Goal: Task Accomplishment & Management: Use online tool/utility

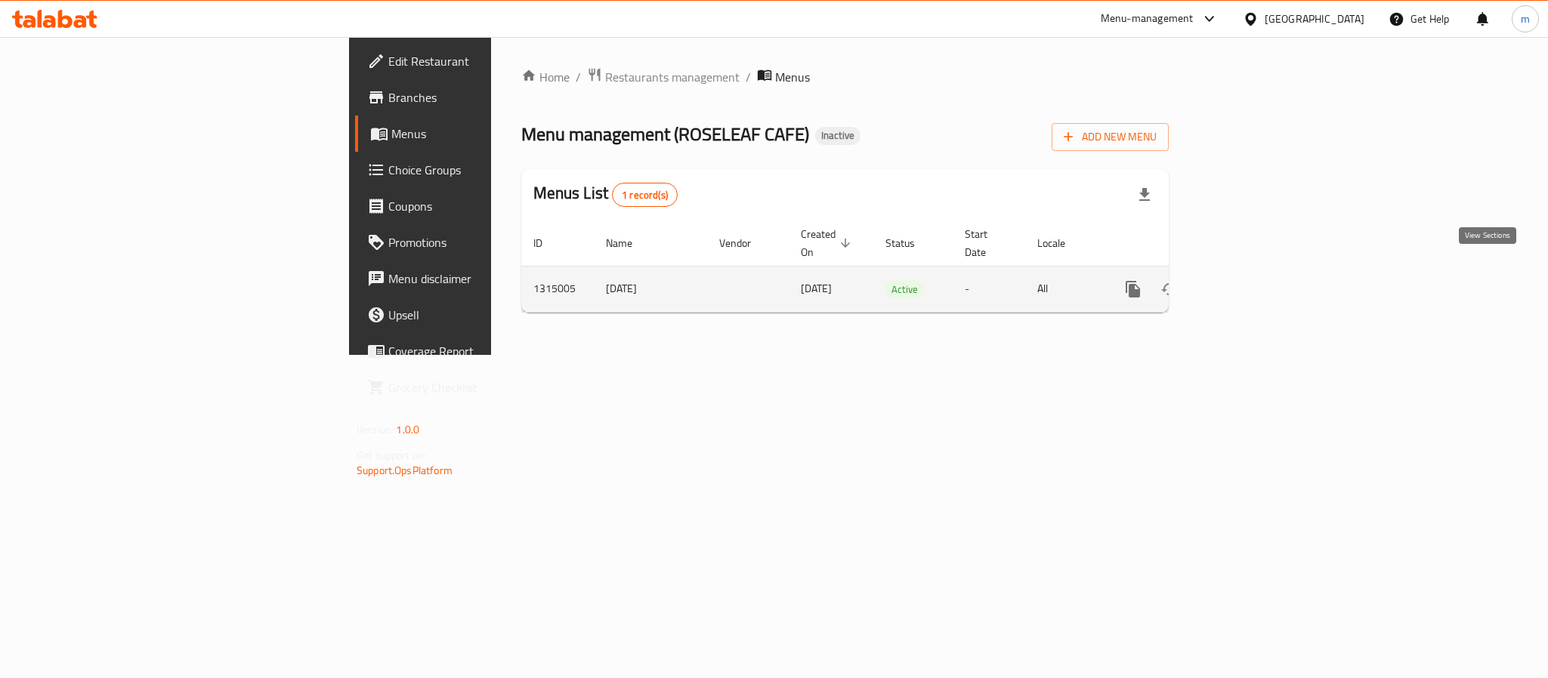
click at [1251, 280] on icon "enhanced table" at bounding box center [1242, 289] width 18 height 18
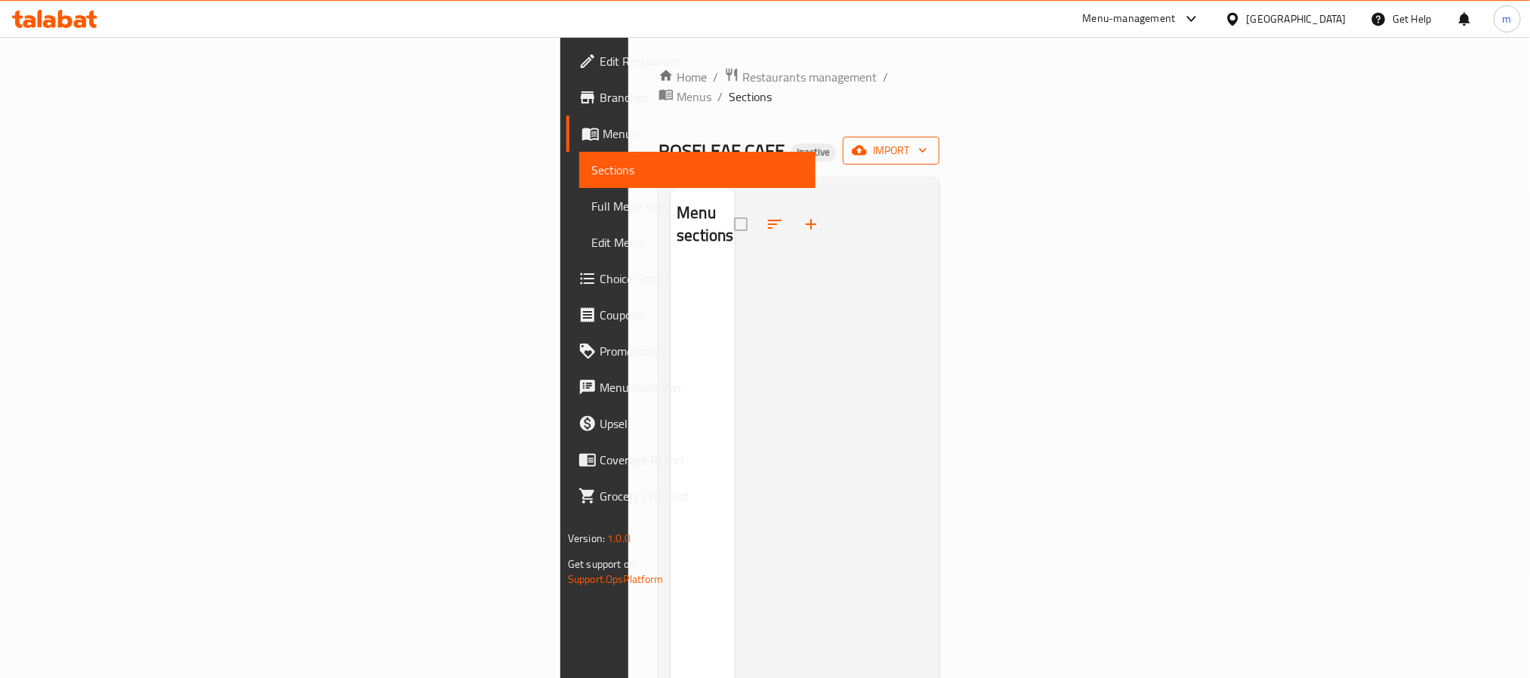
click at [928, 141] on span "import" at bounding box center [891, 150] width 73 height 19
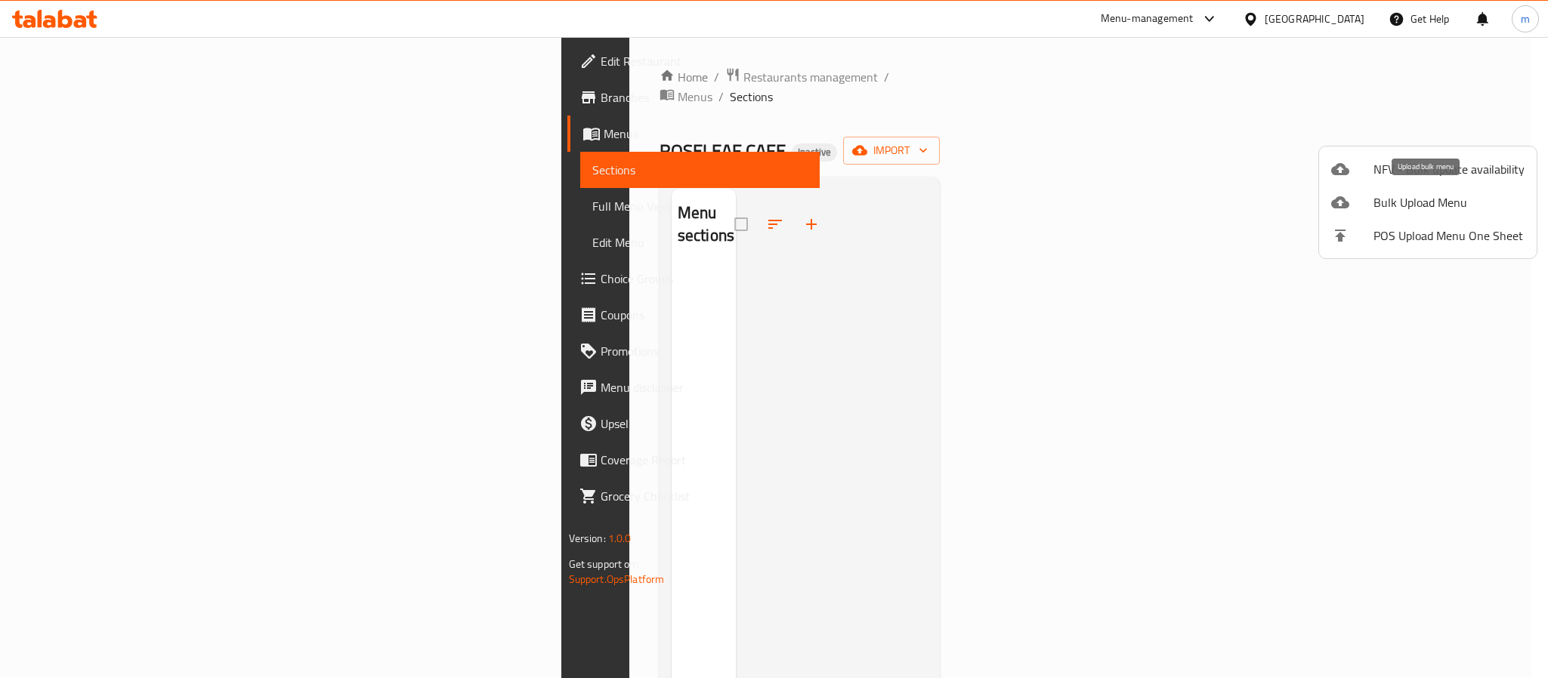
click at [1446, 206] on span "Bulk Upload Menu" at bounding box center [1448, 202] width 151 height 18
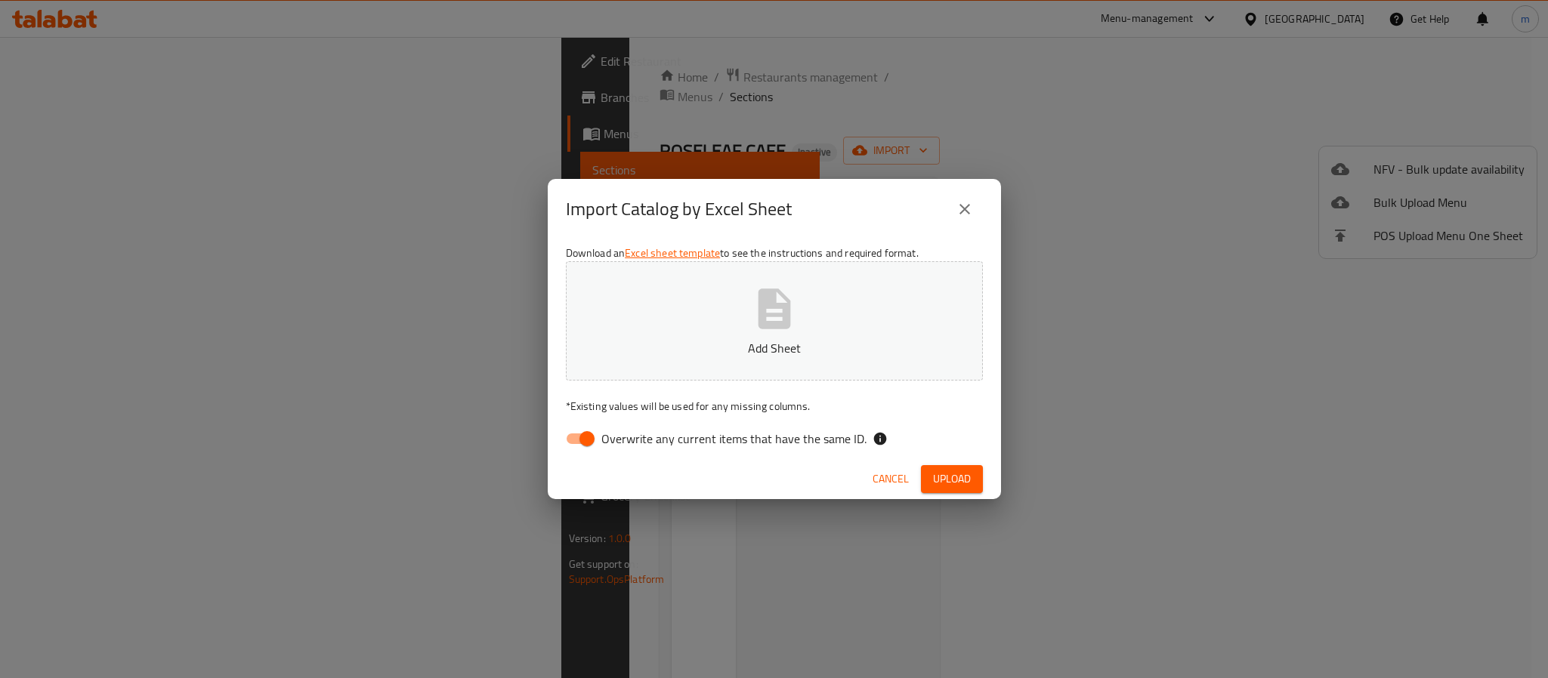
click at [587, 440] on input "Overwrite any current items that have the same ID." at bounding box center [587, 439] width 86 height 29
checkbox input "false"
click at [954, 471] on span "Upload" at bounding box center [952, 479] width 38 height 19
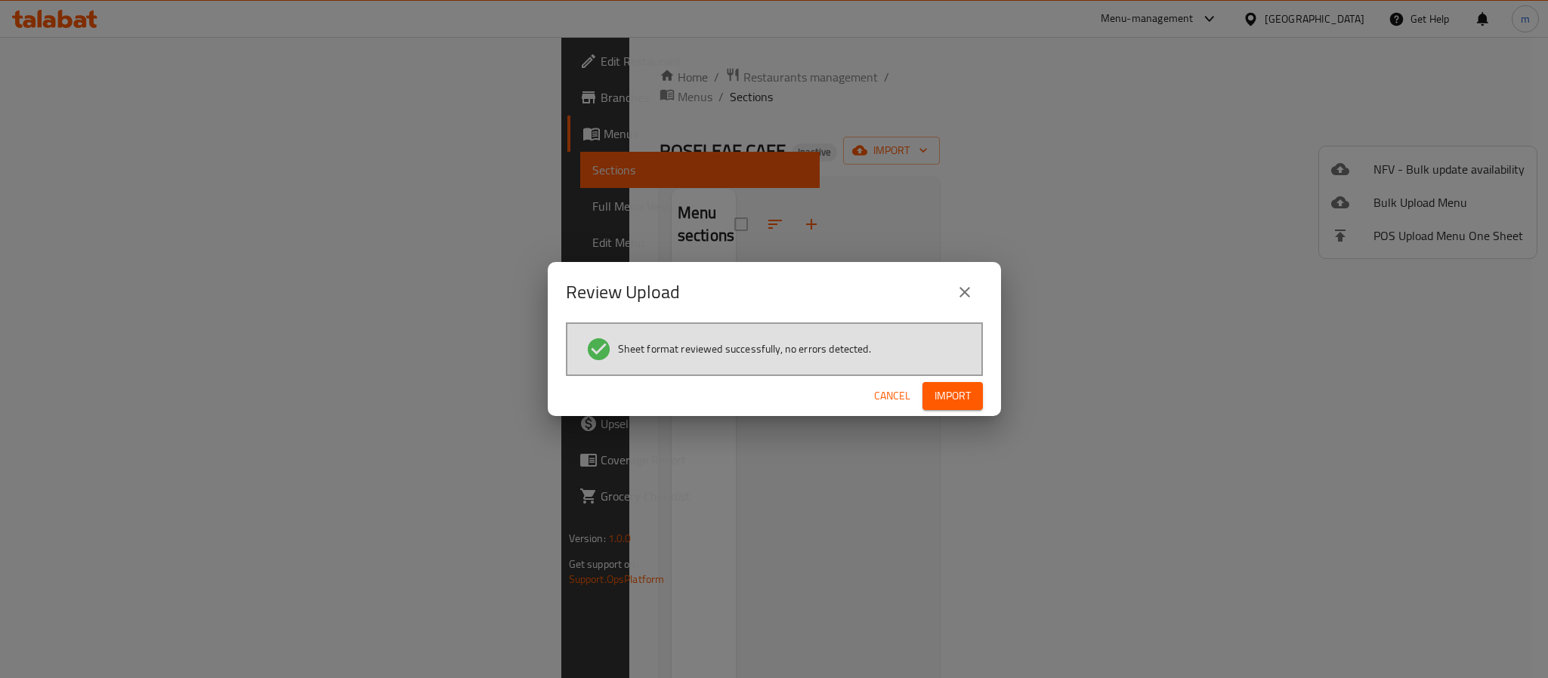
click at [953, 392] on span "Import" at bounding box center [952, 396] width 36 height 19
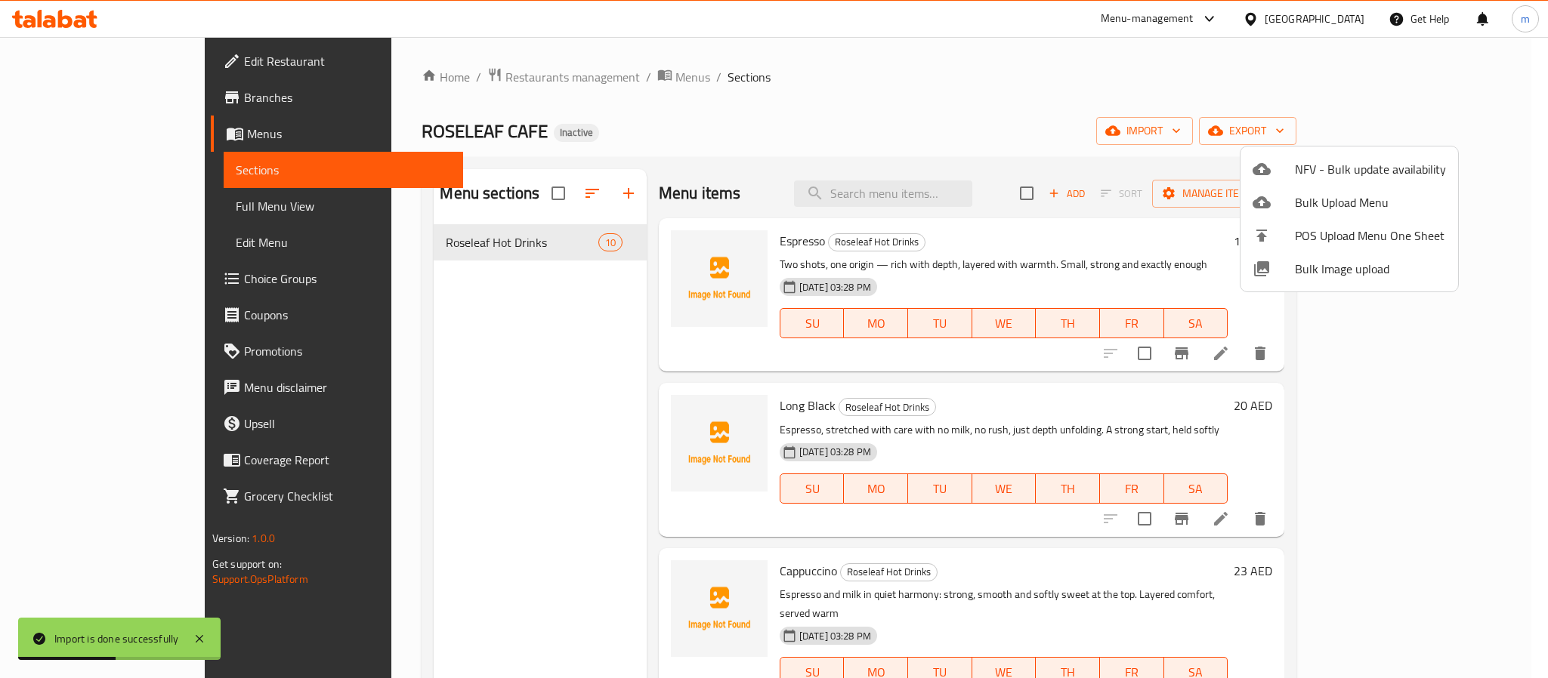
click at [868, 121] on div at bounding box center [774, 339] width 1548 height 678
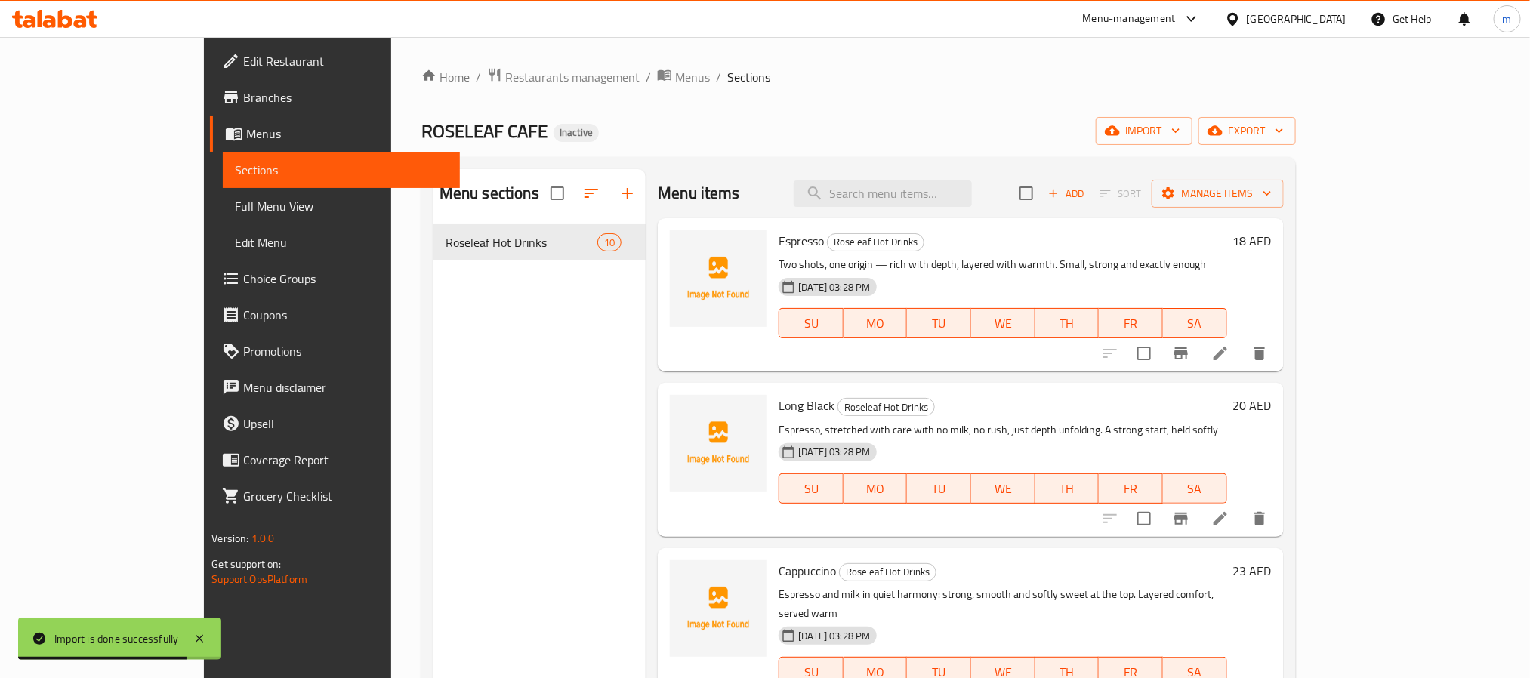
click at [779, 245] on span "Espresso" at bounding box center [801, 241] width 45 height 23
copy h6 "Espresso"
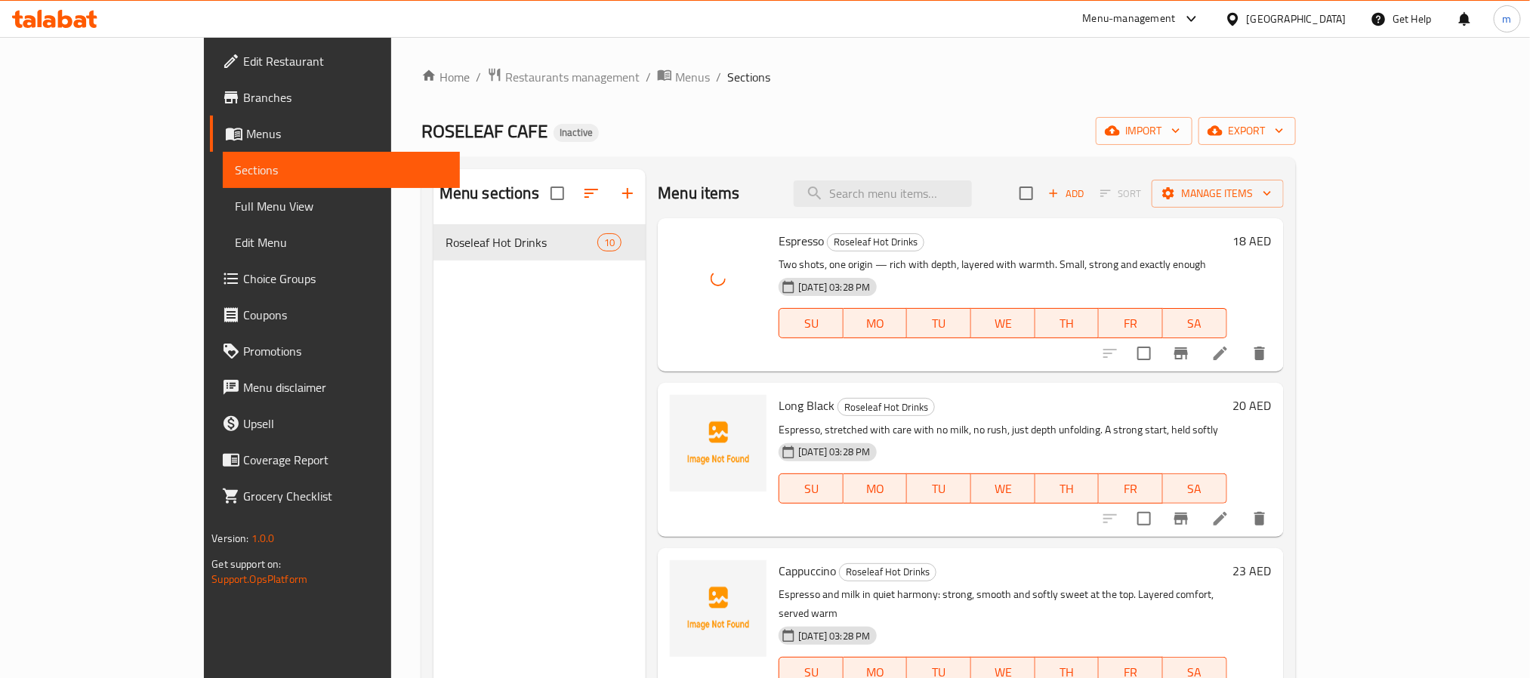
click at [779, 408] on span "Long Black" at bounding box center [807, 405] width 56 height 23
copy h6 "Long Black"
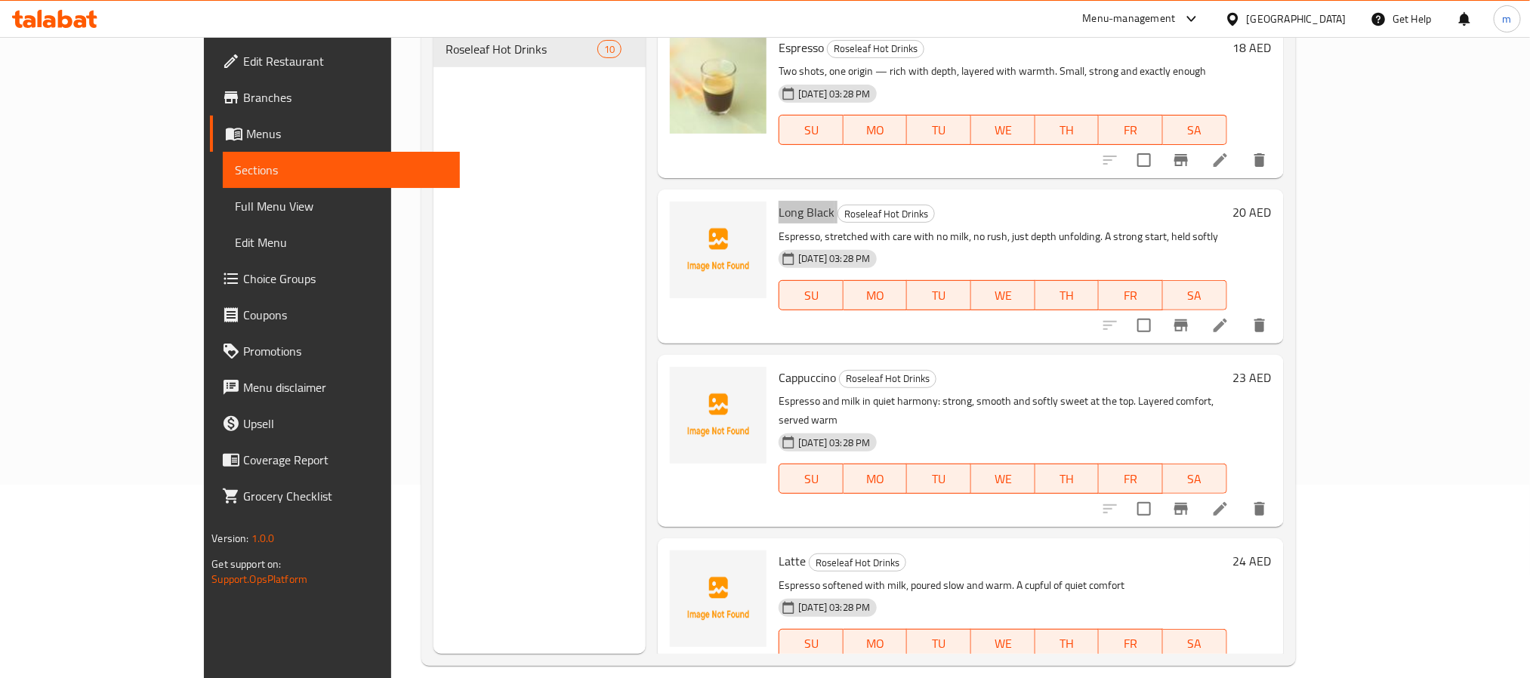
scroll to position [212, 0]
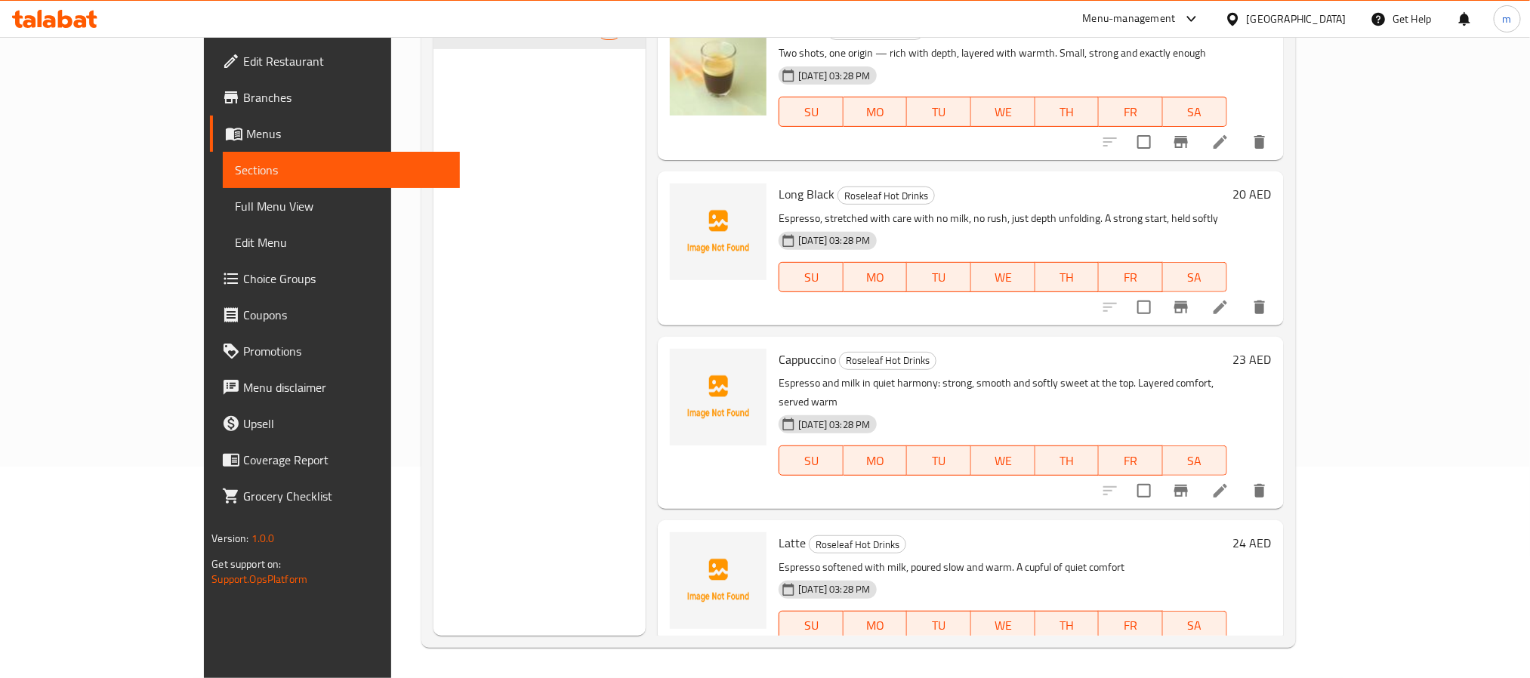
click at [779, 360] on span "Cappuccino" at bounding box center [807, 359] width 57 height 23
copy h6 "Cappuccino"
click at [779, 532] on span "Latte" at bounding box center [792, 543] width 27 height 23
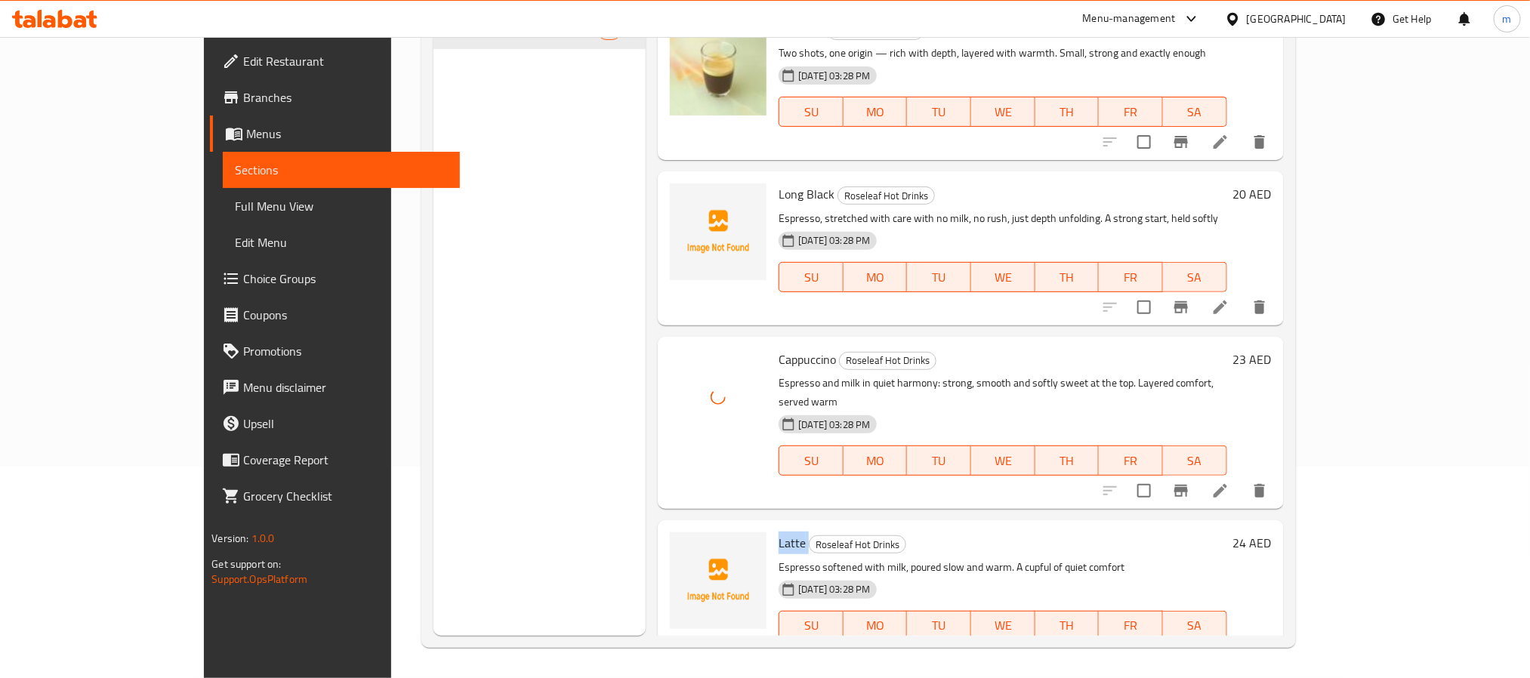
copy h6 "Latte"
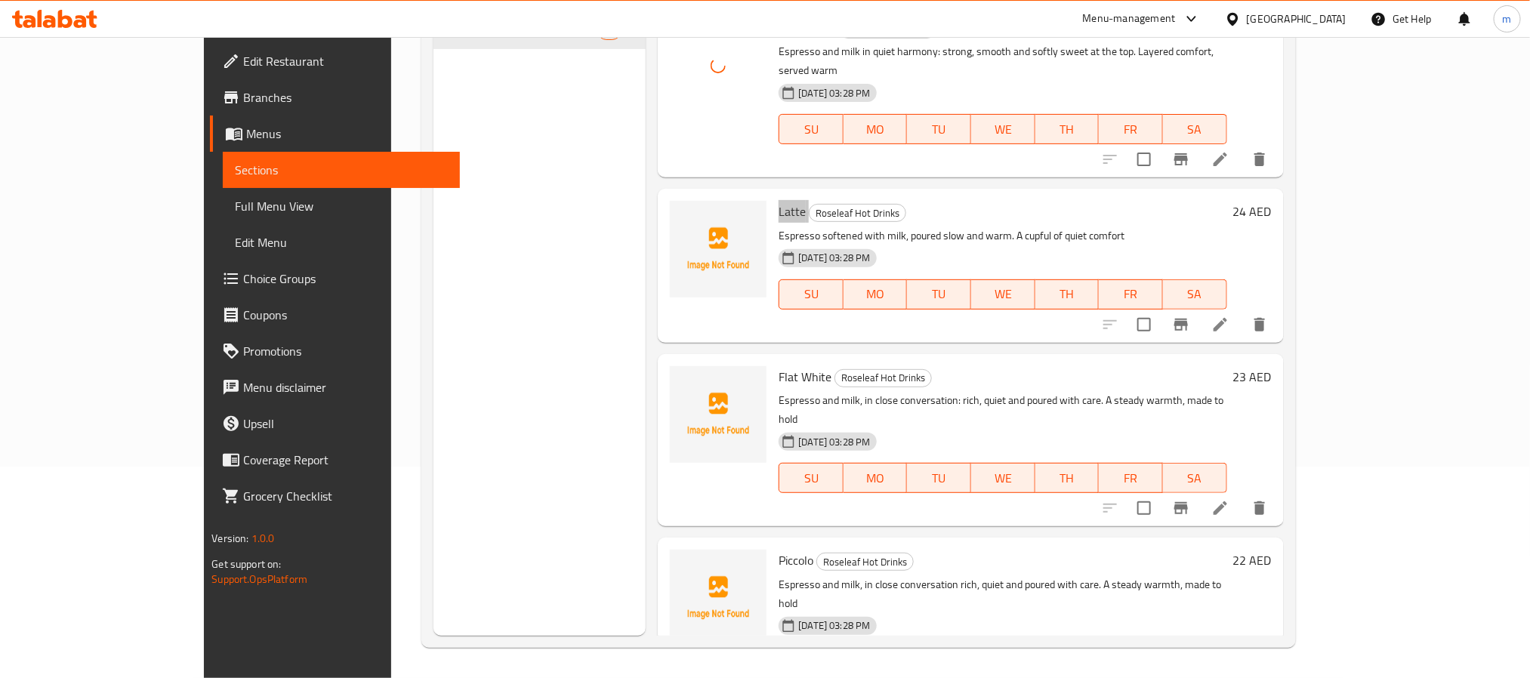
scroll to position [340, 0]
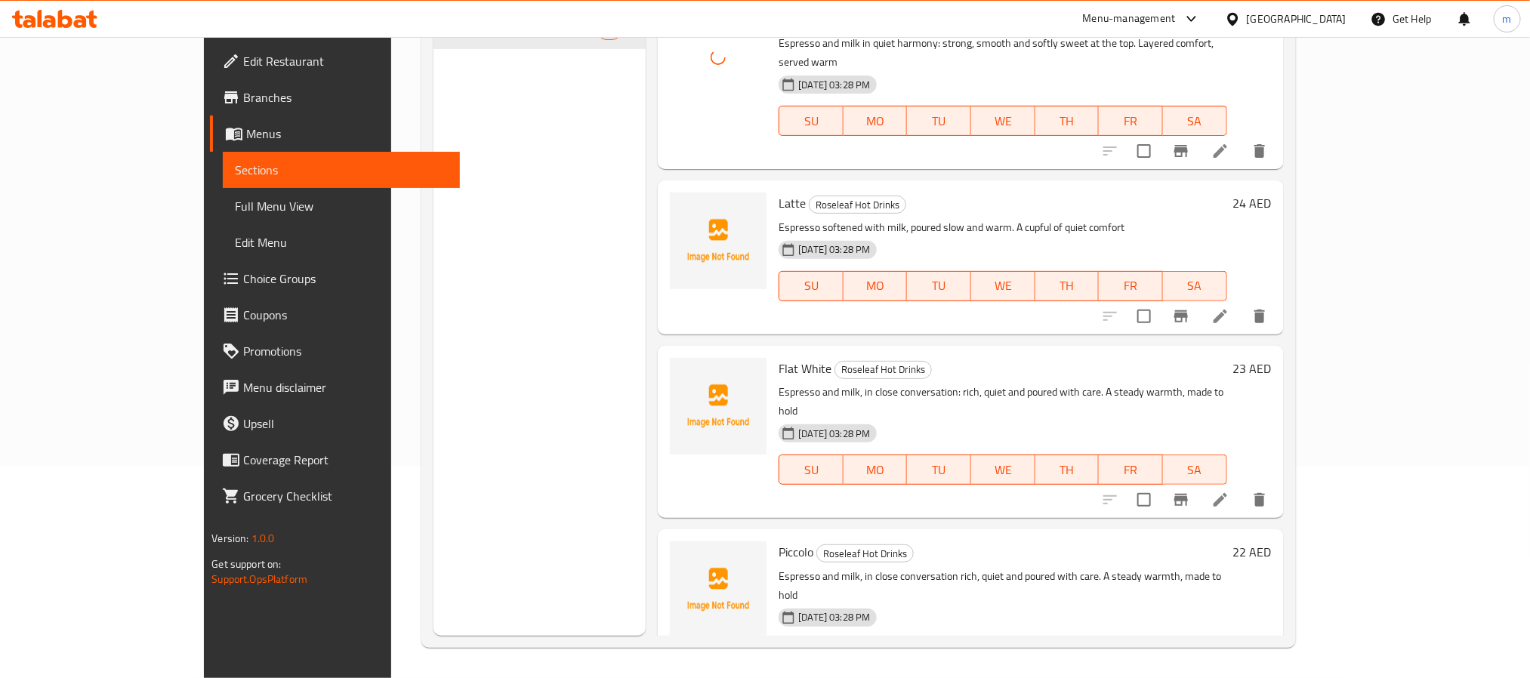
click at [779, 357] on span "Flat White" at bounding box center [805, 368] width 53 height 23
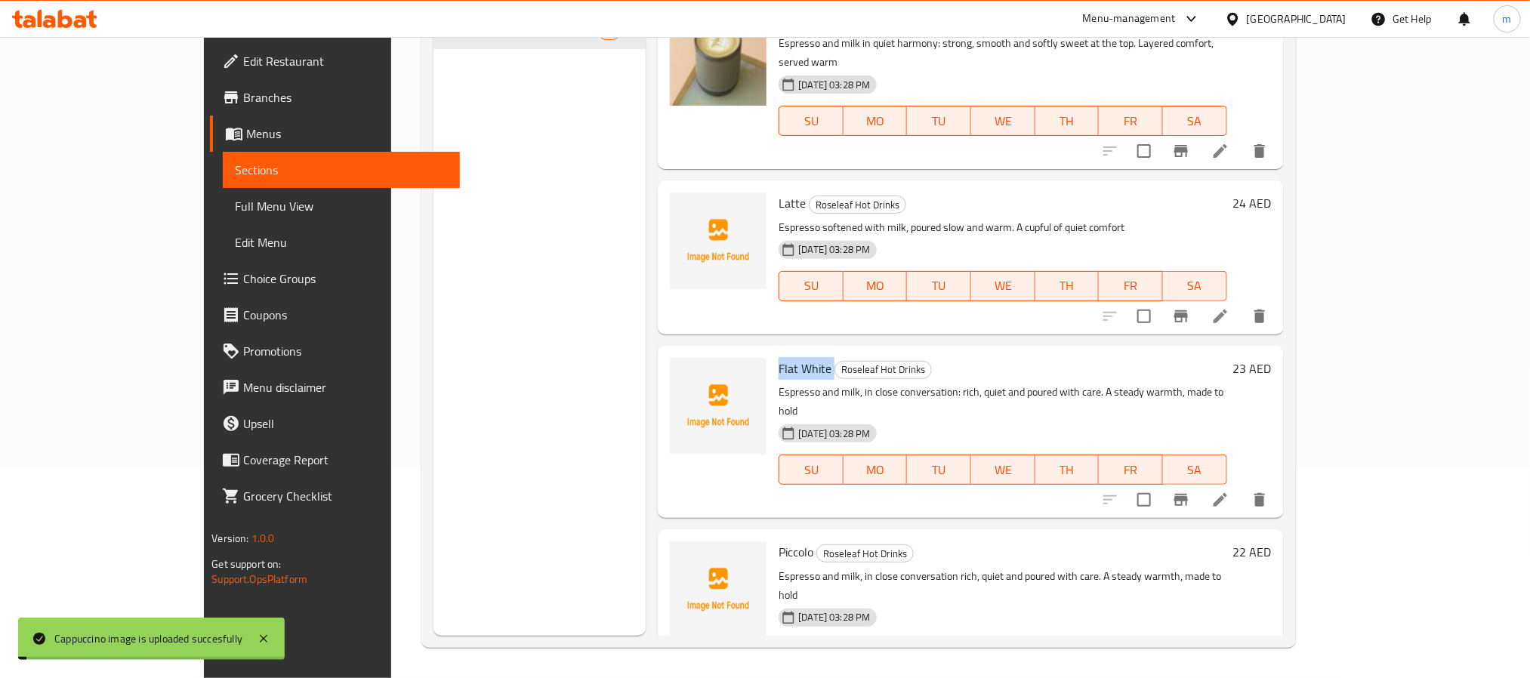
copy h6 "Flat White"
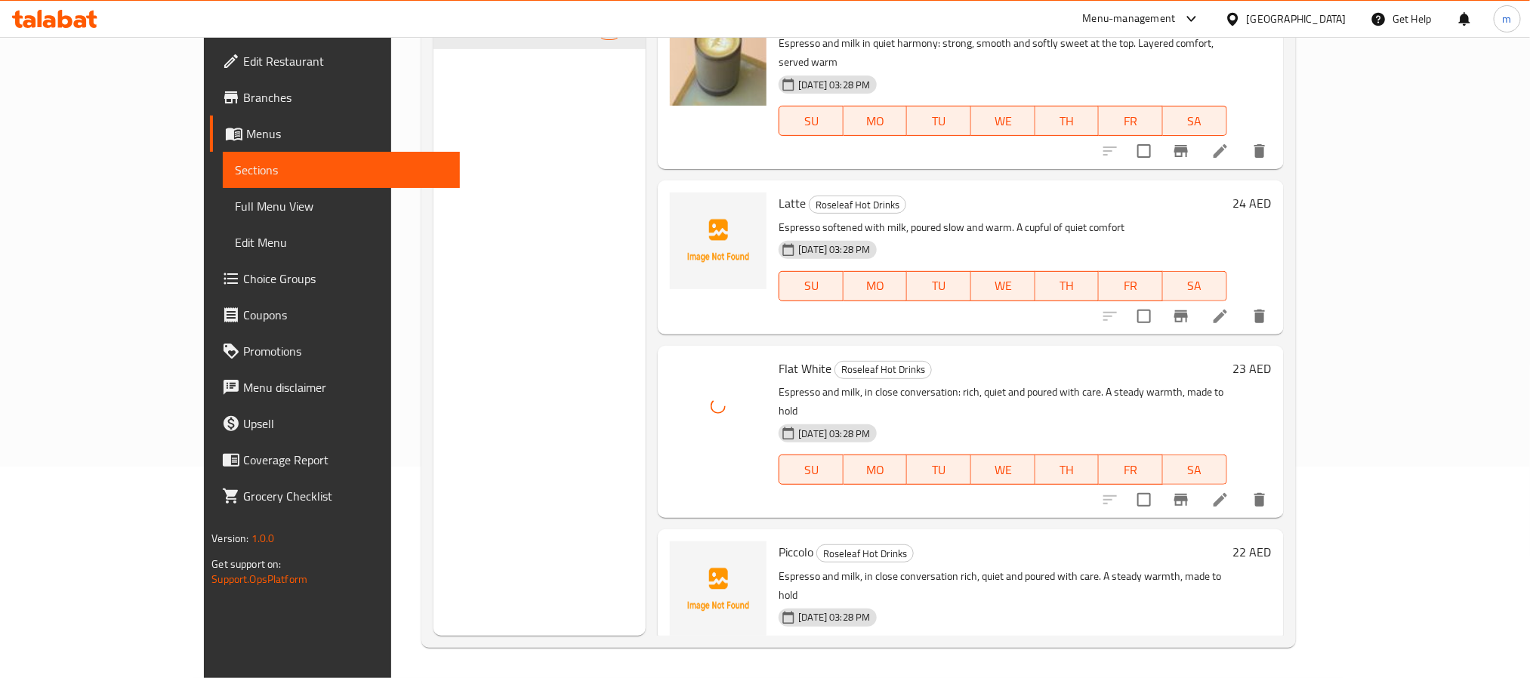
click at [779, 541] on span "Piccolo" at bounding box center [796, 552] width 35 height 23
copy h6 "Piccolo"
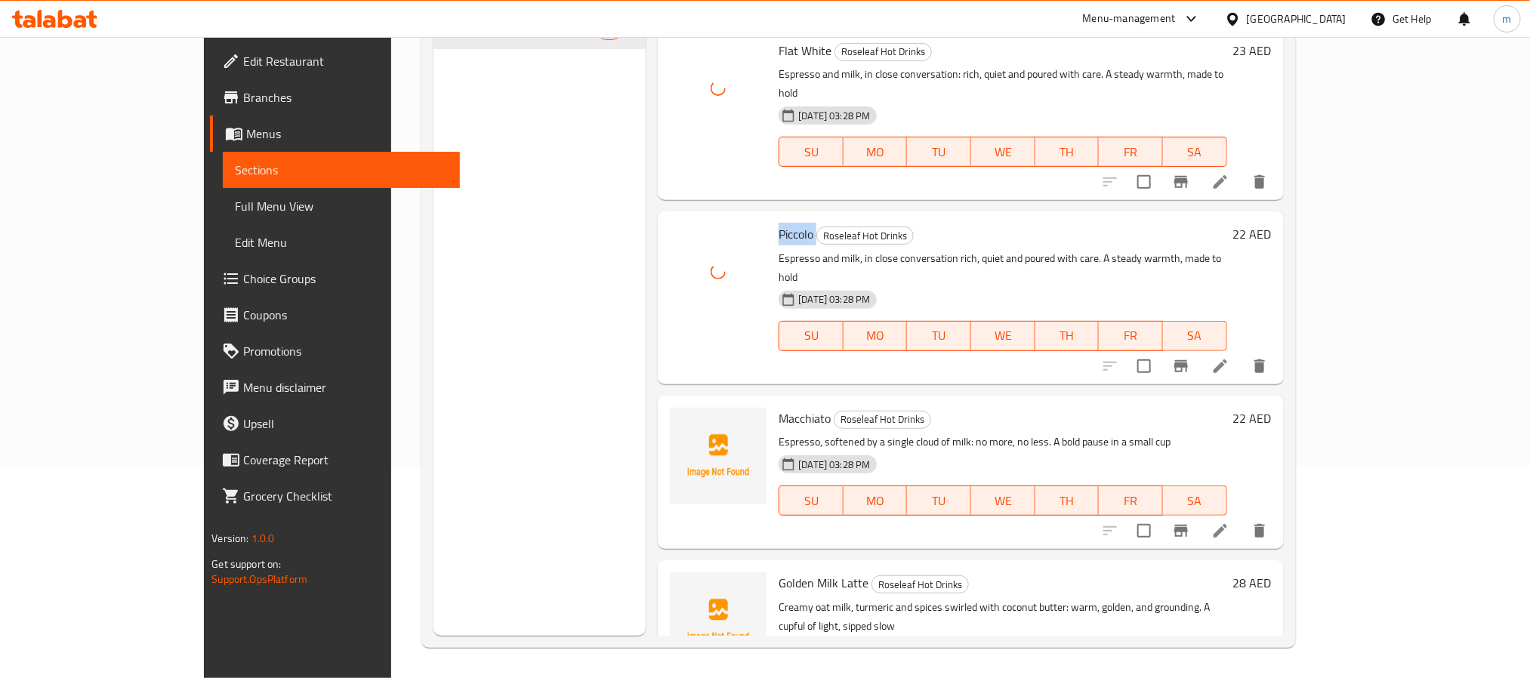
scroll to position [680, 0]
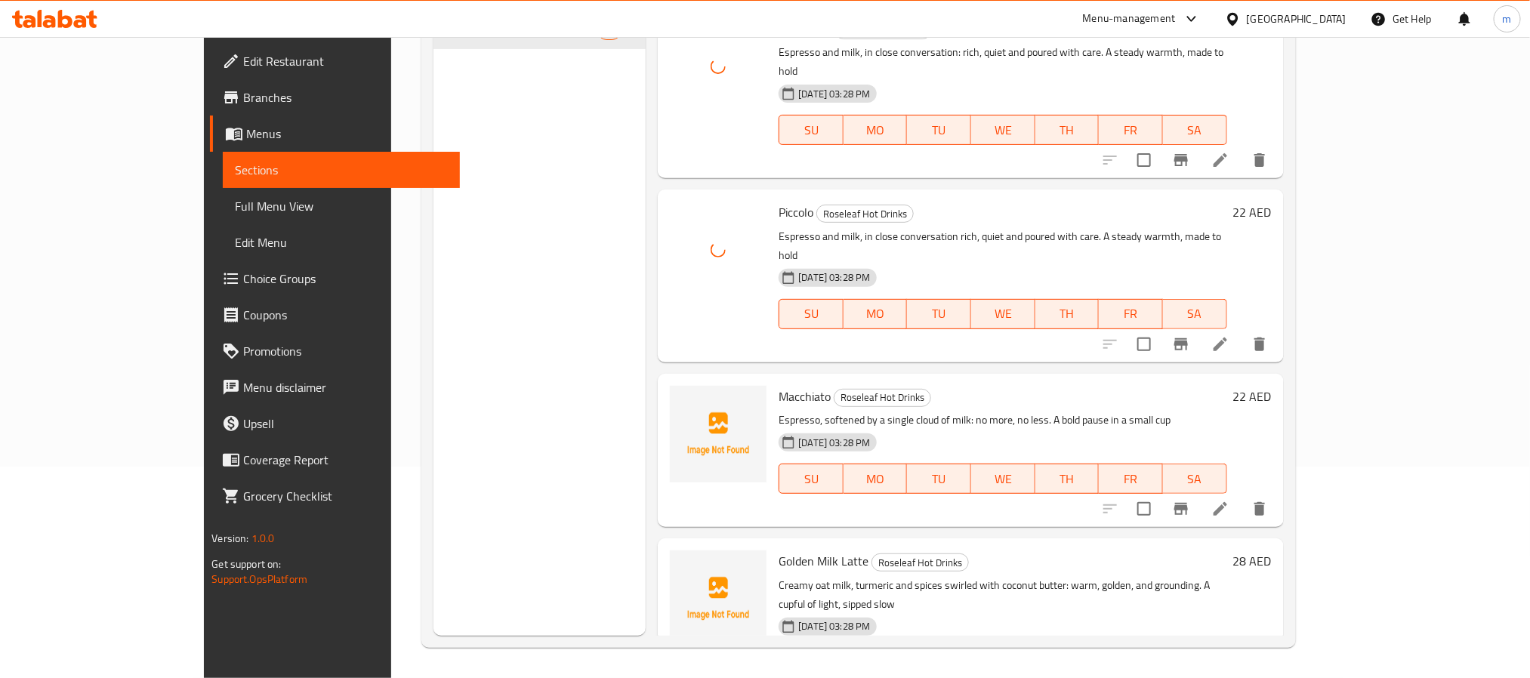
click at [779, 385] on span "Macchiato" at bounding box center [805, 396] width 52 height 23
copy h6 "Macchiato"
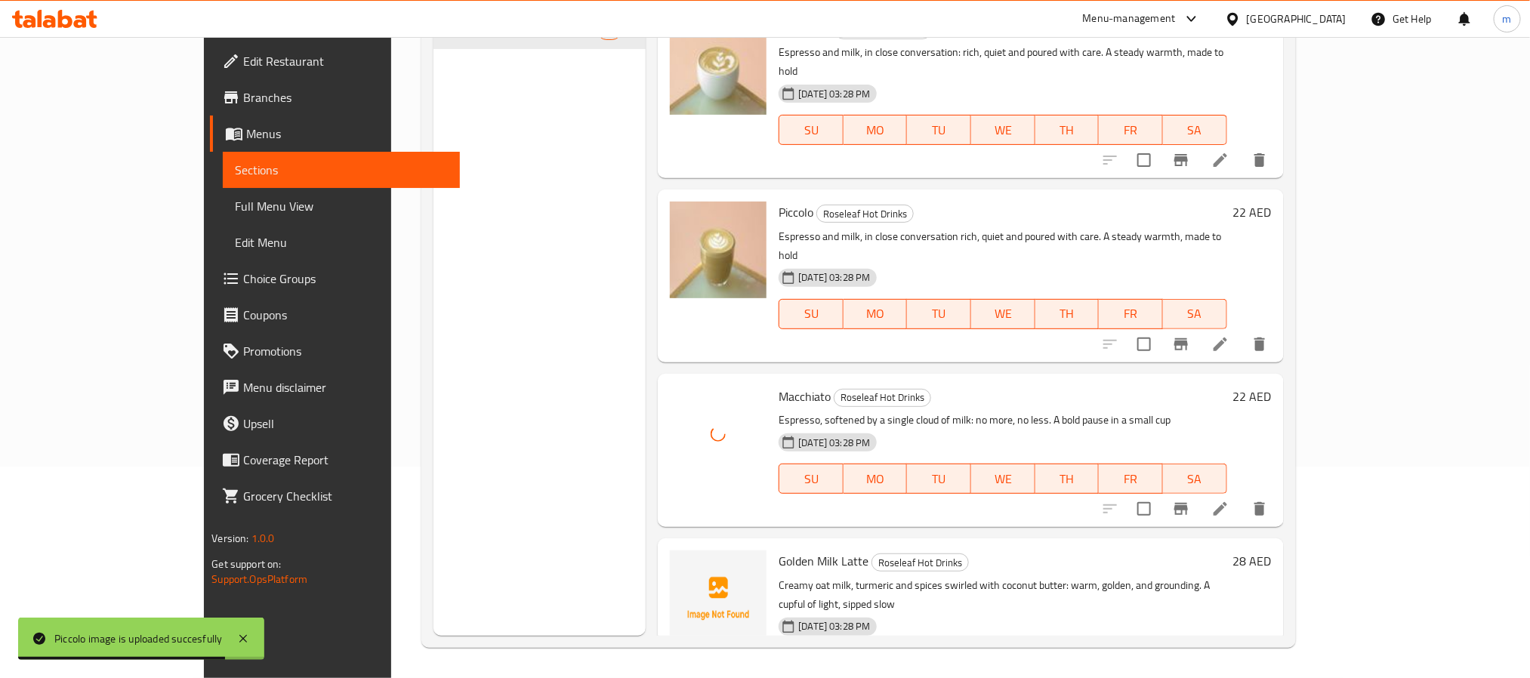
click at [773, 545] on div "Golden Milk Latte Roseleaf Hot Drinks Creamy oat milk, turmeric and spices swir…" at bounding box center [1003, 625] width 460 height 160
click at [779, 550] on span "Golden Milk Latte" at bounding box center [824, 561] width 90 height 23
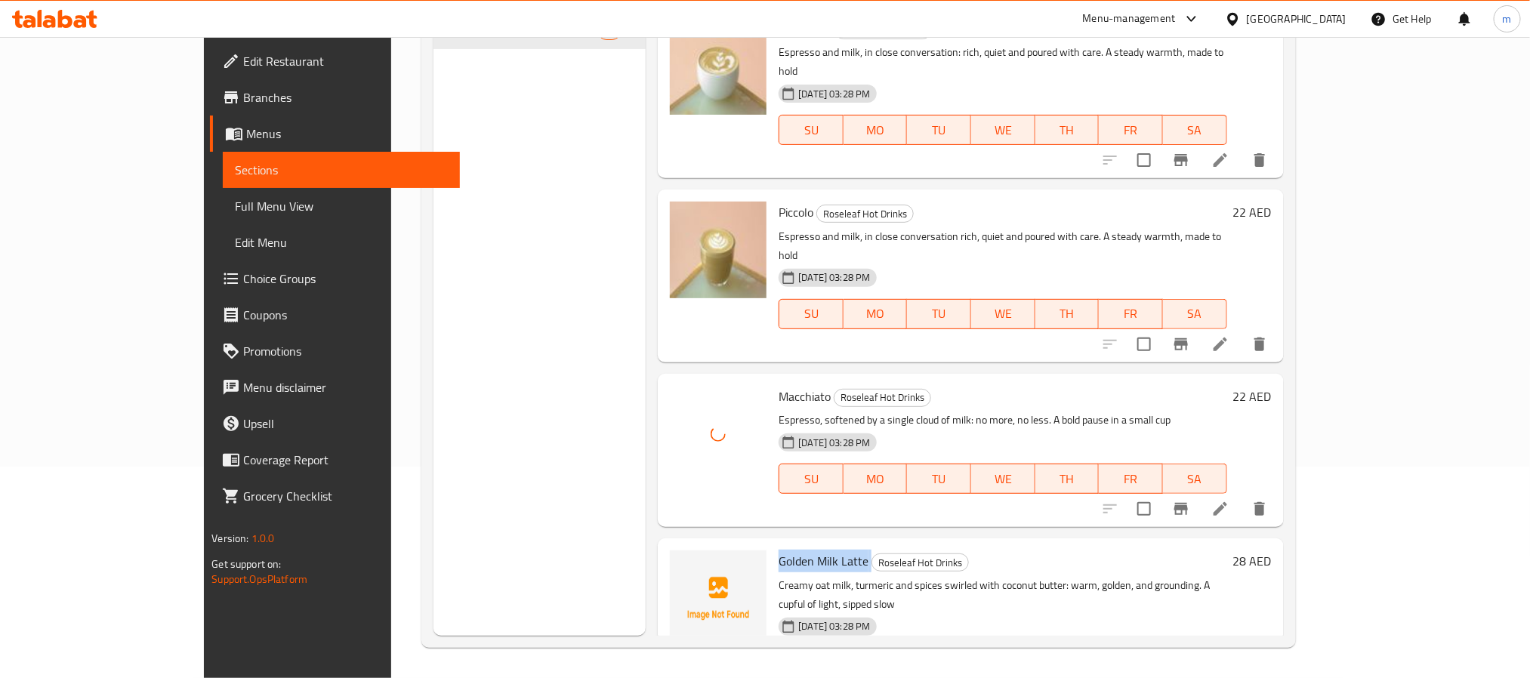
copy h6 "Golden Milk Latte"
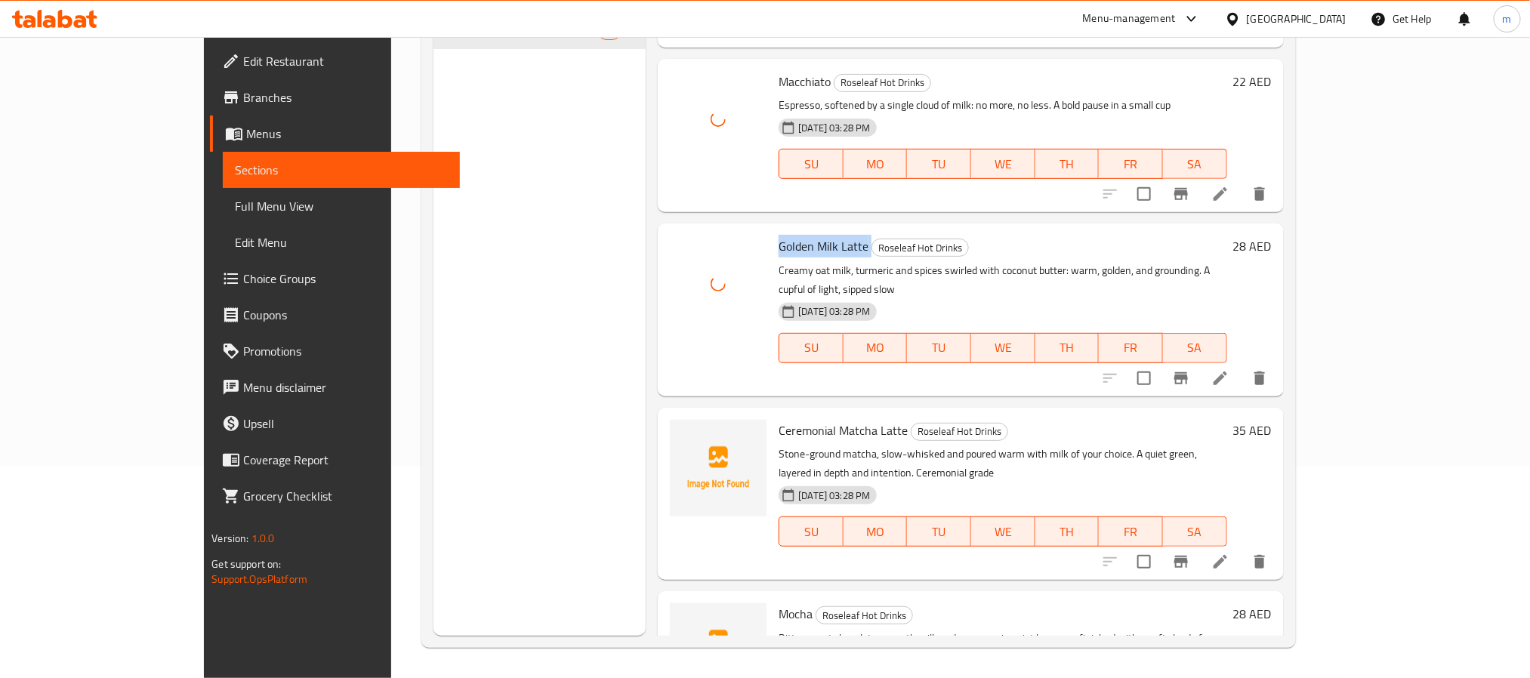
scroll to position [1008, 0]
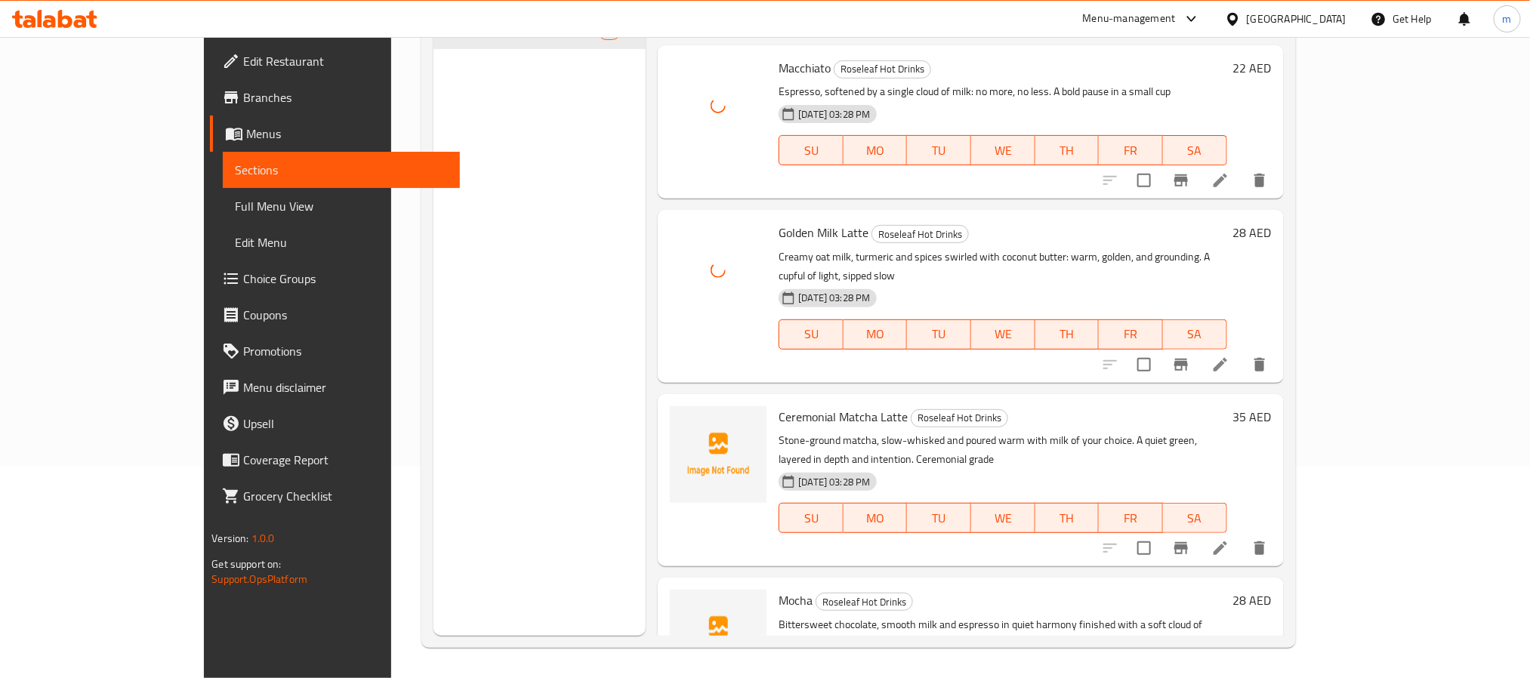
click at [798, 406] on span "Ceremonial Matcha Latte" at bounding box center [843, 417] width 129 height 23
copy h6 "Ceremonial Matcha Latte"
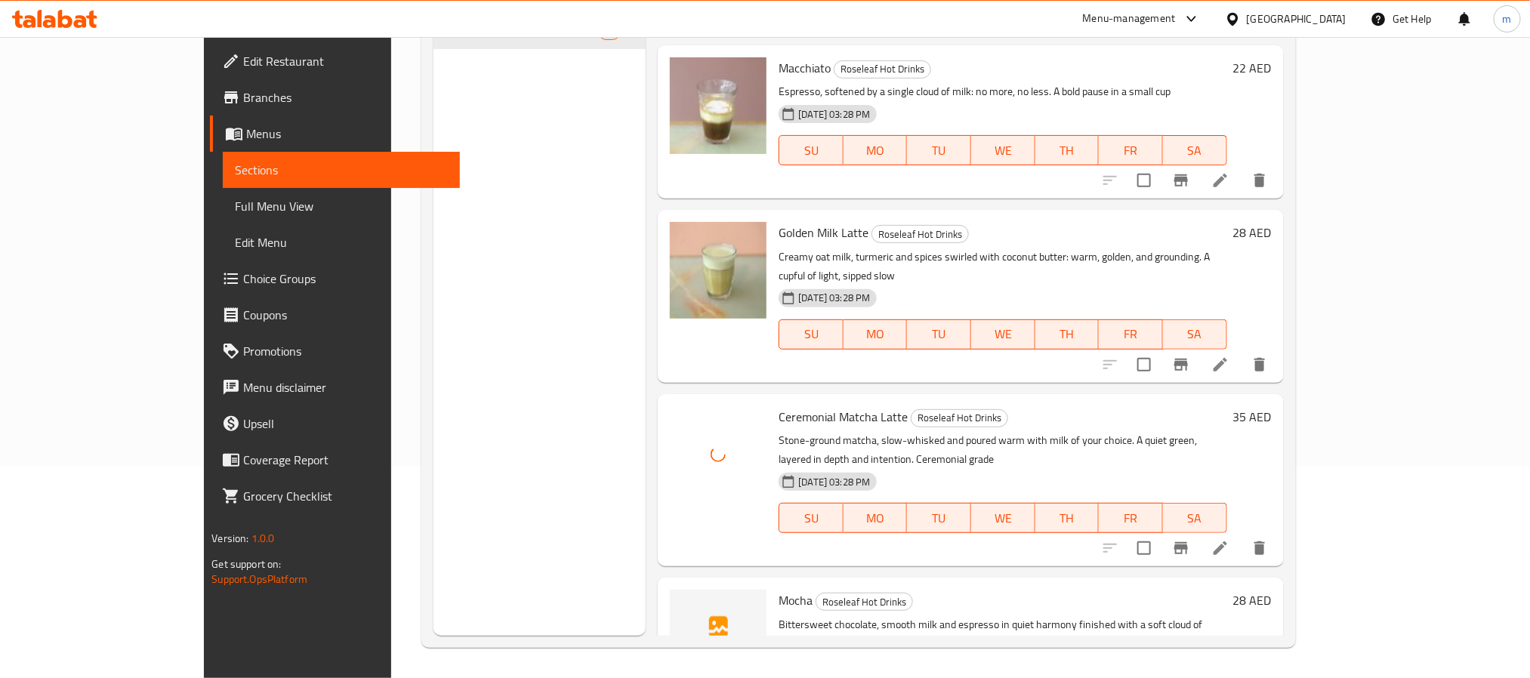
click at [779, 589] on span "Mocha" at bounding box center [796, 600] width 34 height 23
copy h6 "Mocha"
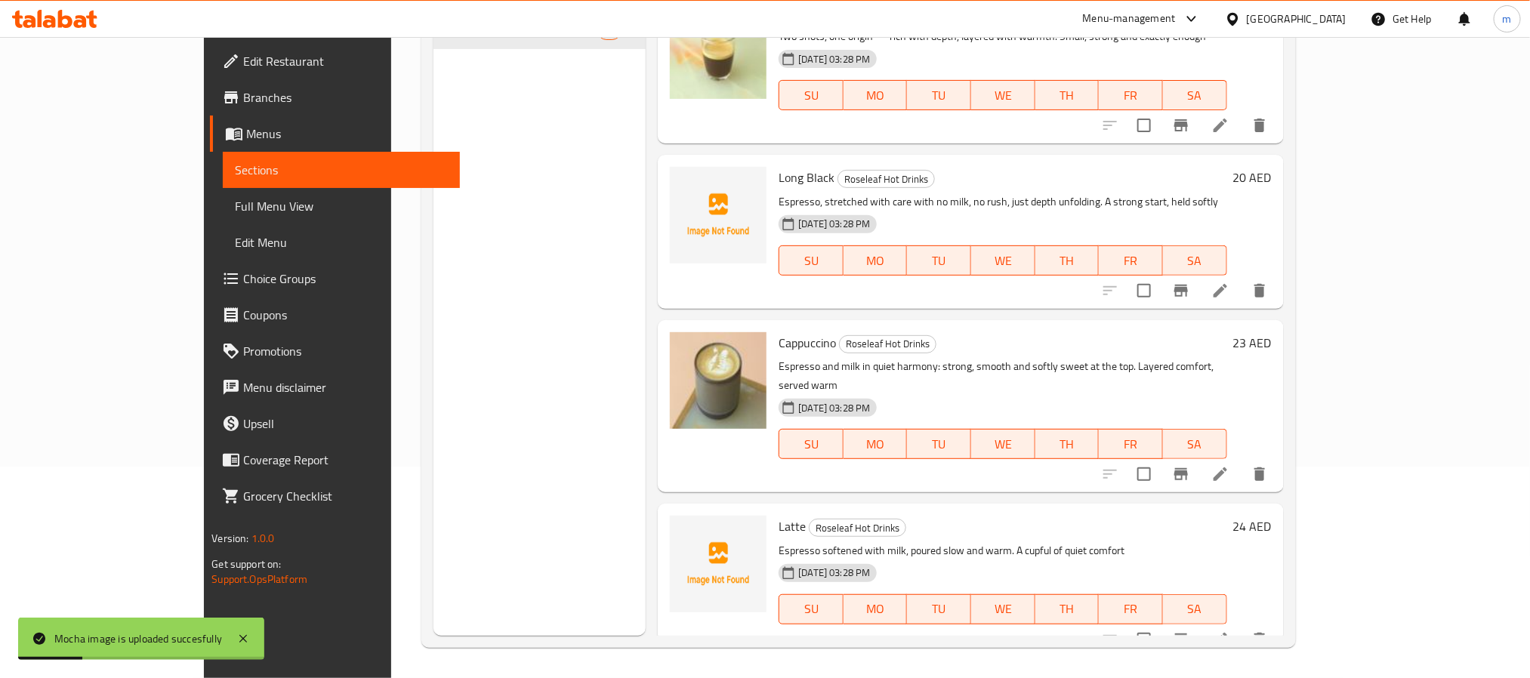
scroll to position [0, 0]
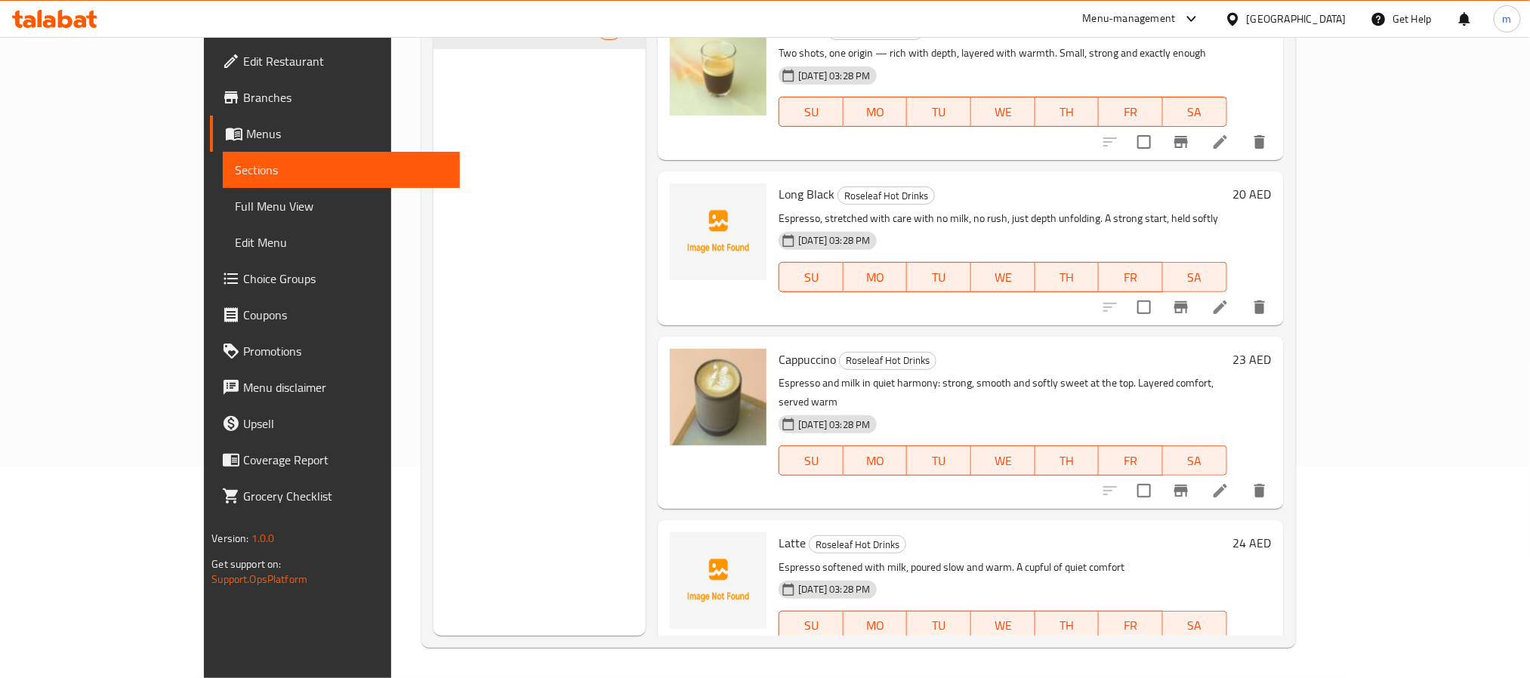
click at [779, 532] on span "Latte" at bounding box center [792, 543] width 27 height 23
click at [889, 558] on p "Espresso softened with milk, poured slow and warm. A cupful of quiet comfort" at bounding box center [1003, 567] width 448 height 19
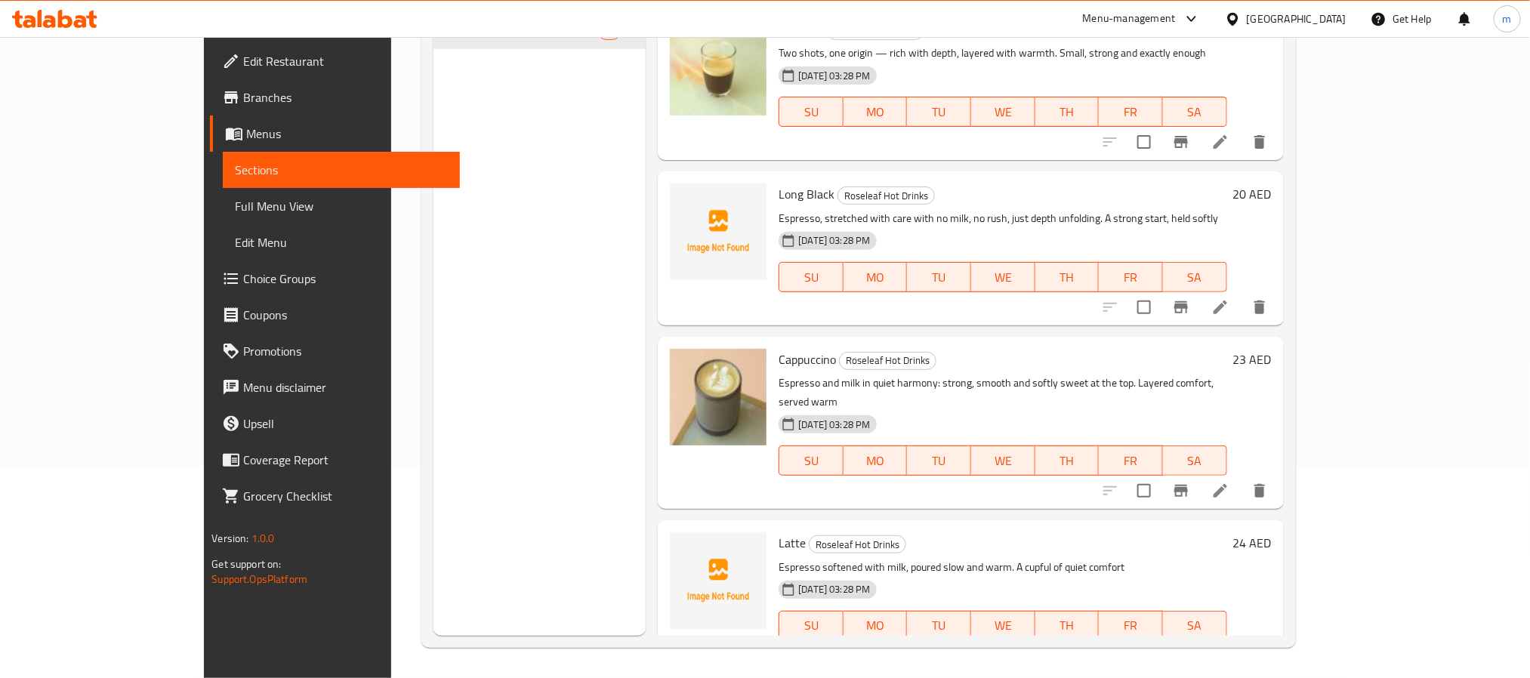
click at [779, 532] on span "Latte" at bounding box center [792, 543] width 27 height 23
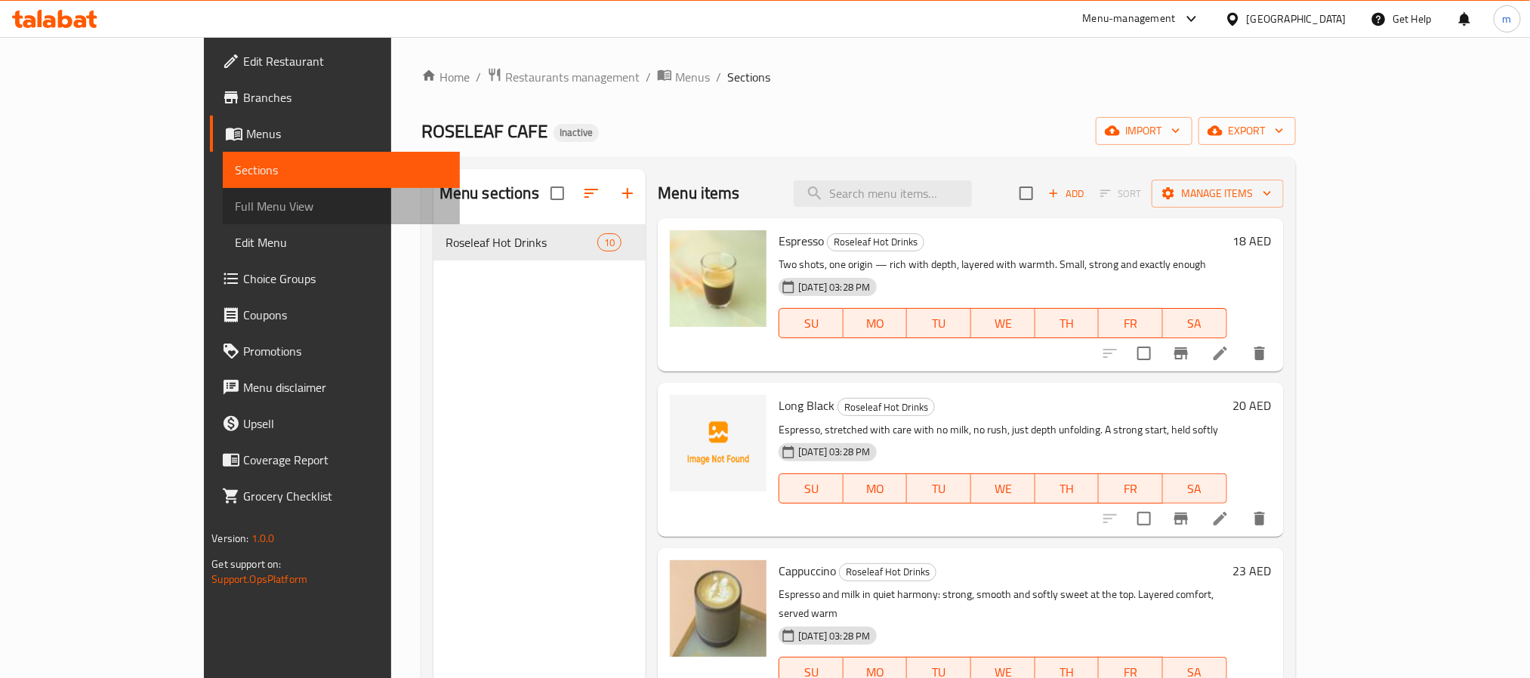
click at [235, 199] on span "Full Menu View" at bounding box center [341, 206] width 212 height 18
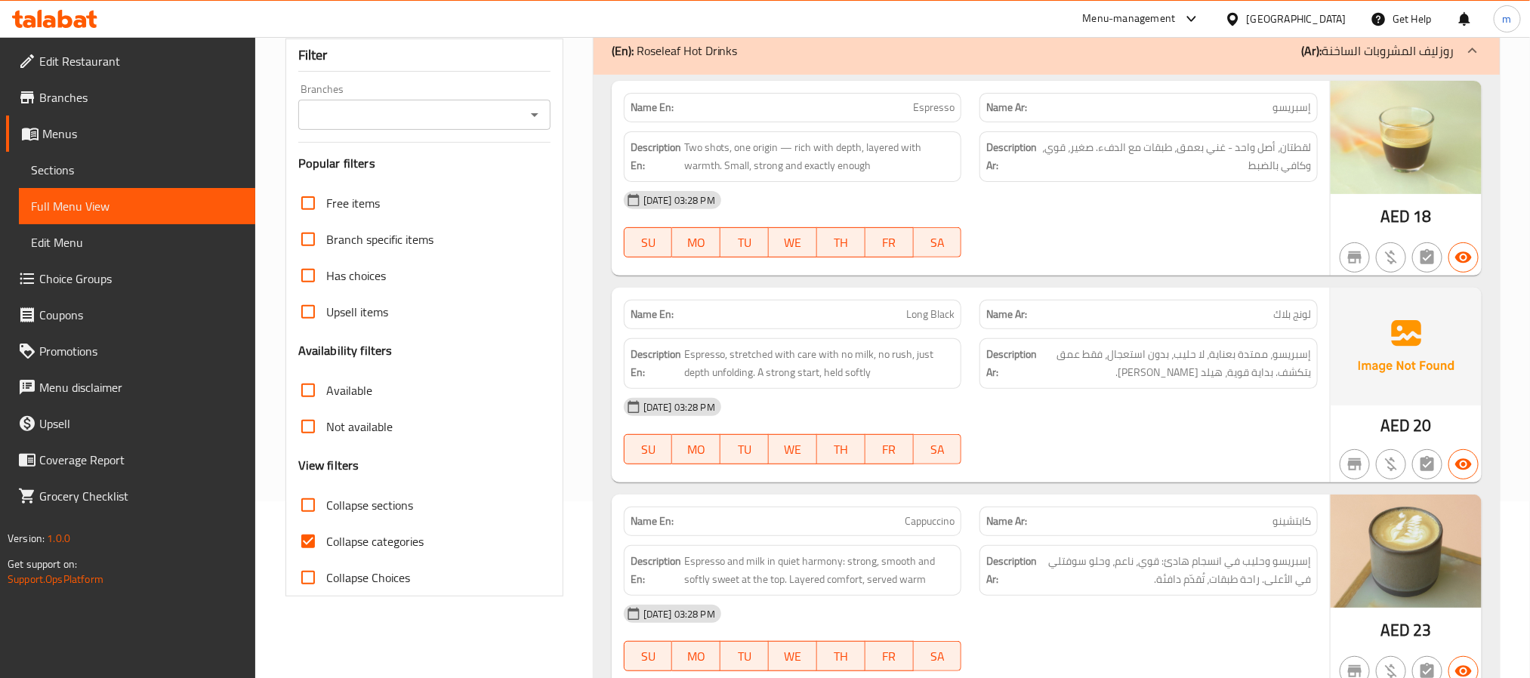
scroll to position [227, 0]
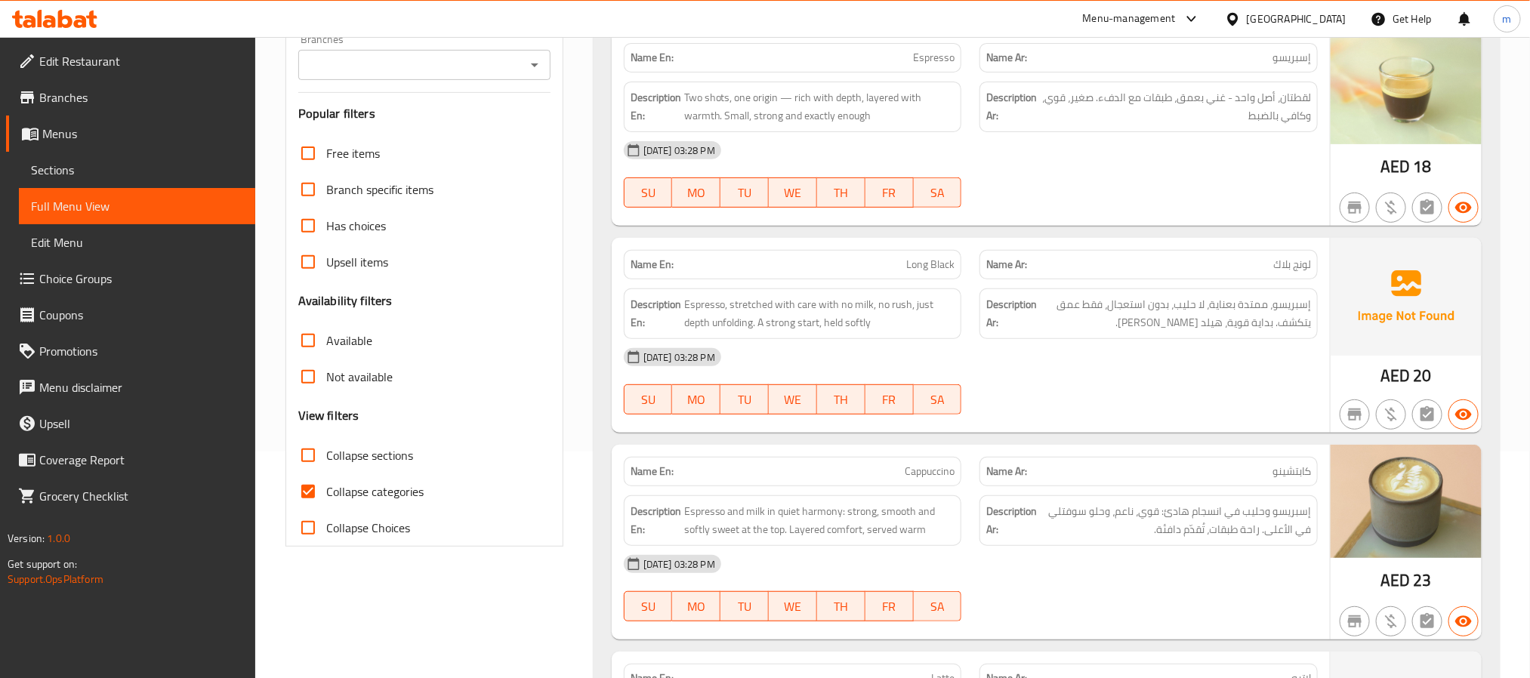
click at [916, 265] on span "Long Black" at bounding box center [930, 265] width 48 height 16
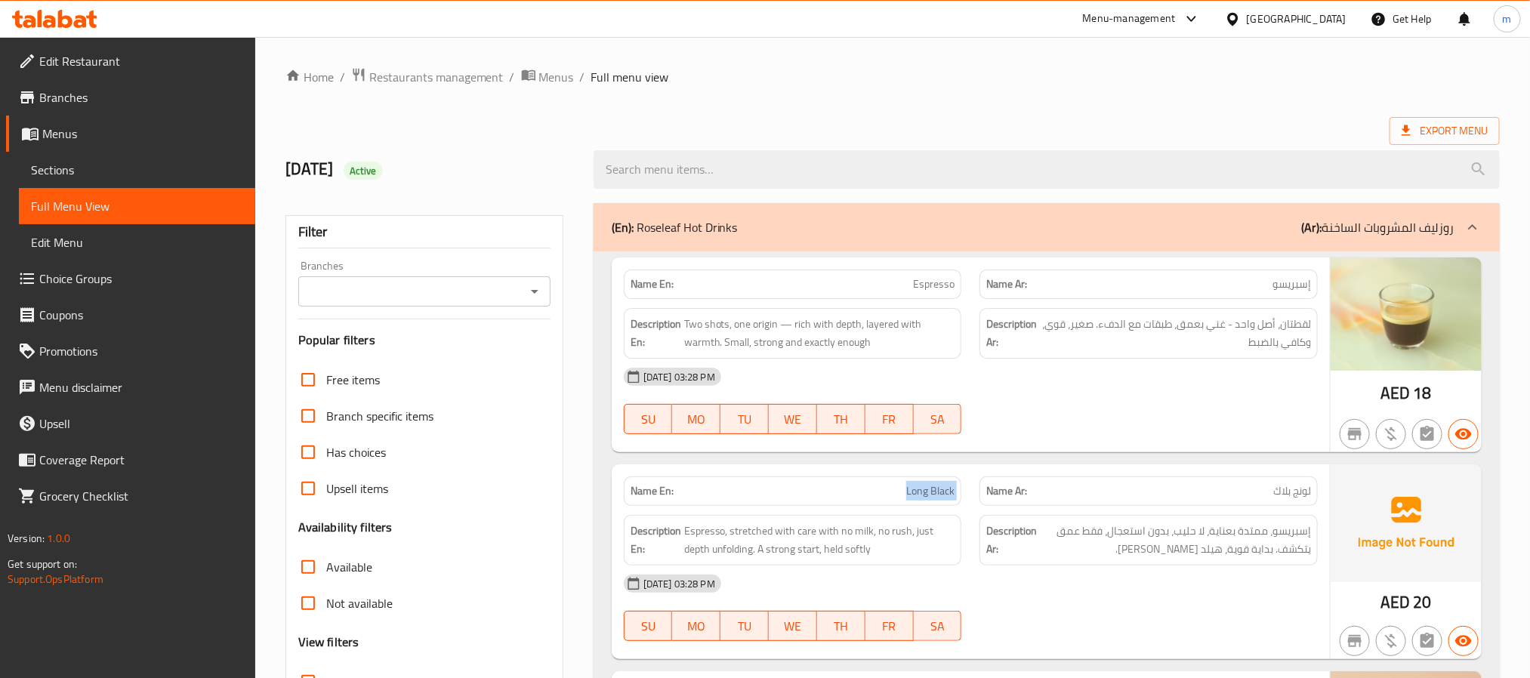
scroll to position [340, 0]
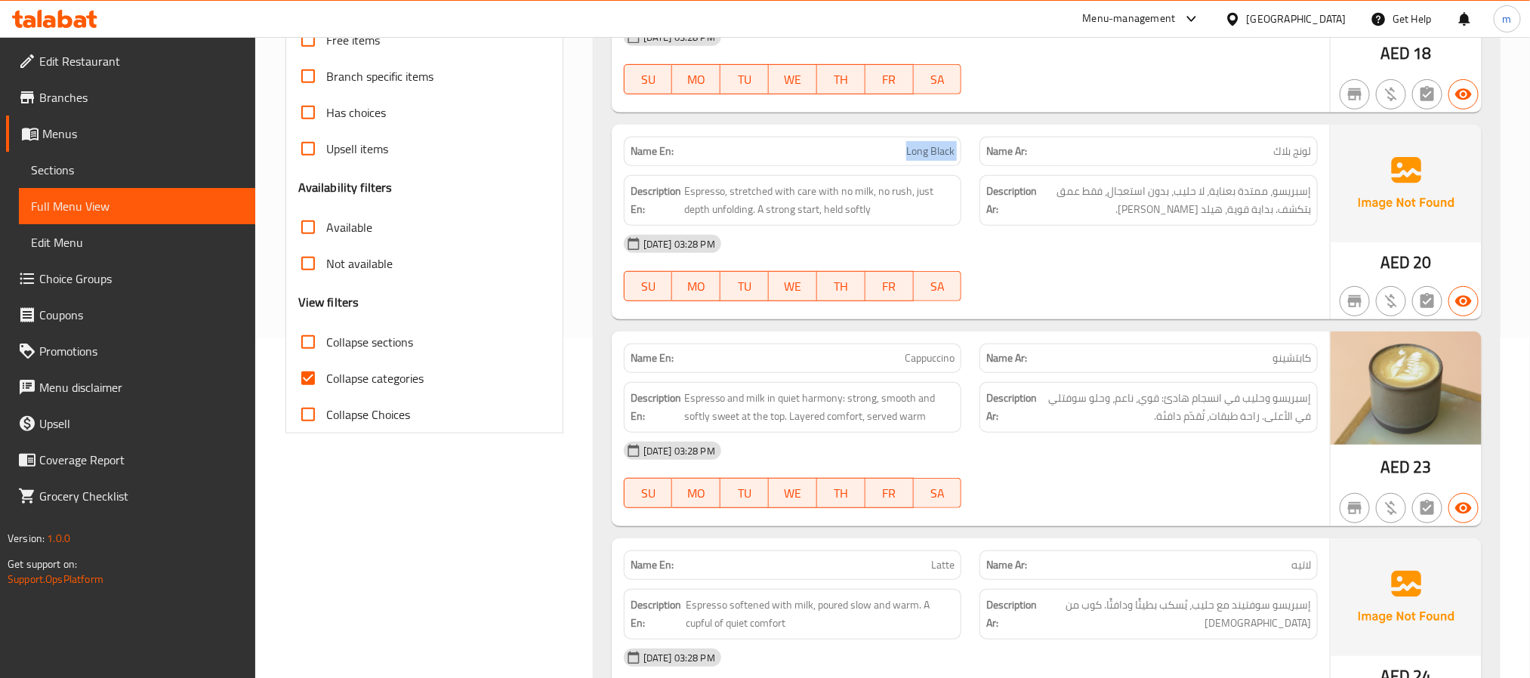
click at [925, 155] on span "Long Black" at bounding box center [930, 152] width 48 height 16
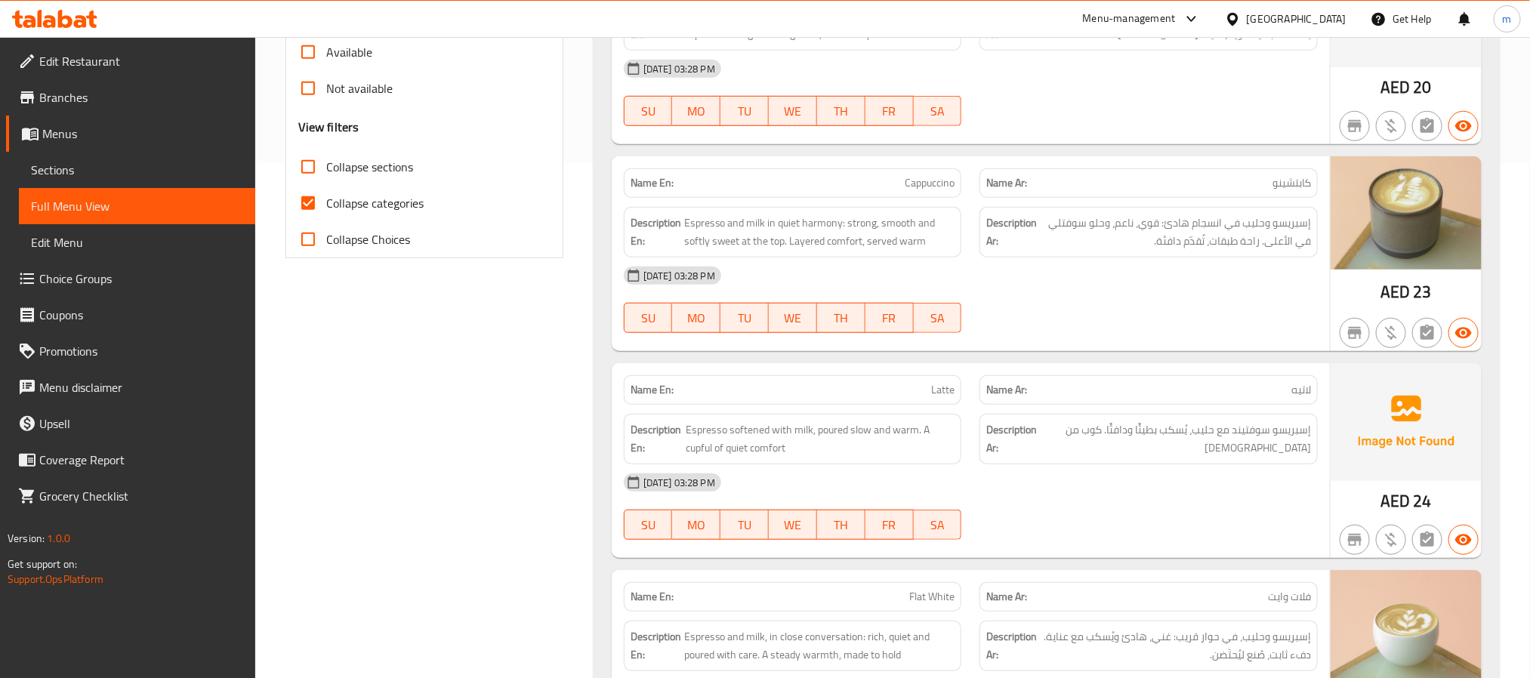
scroll to position [567, 0]
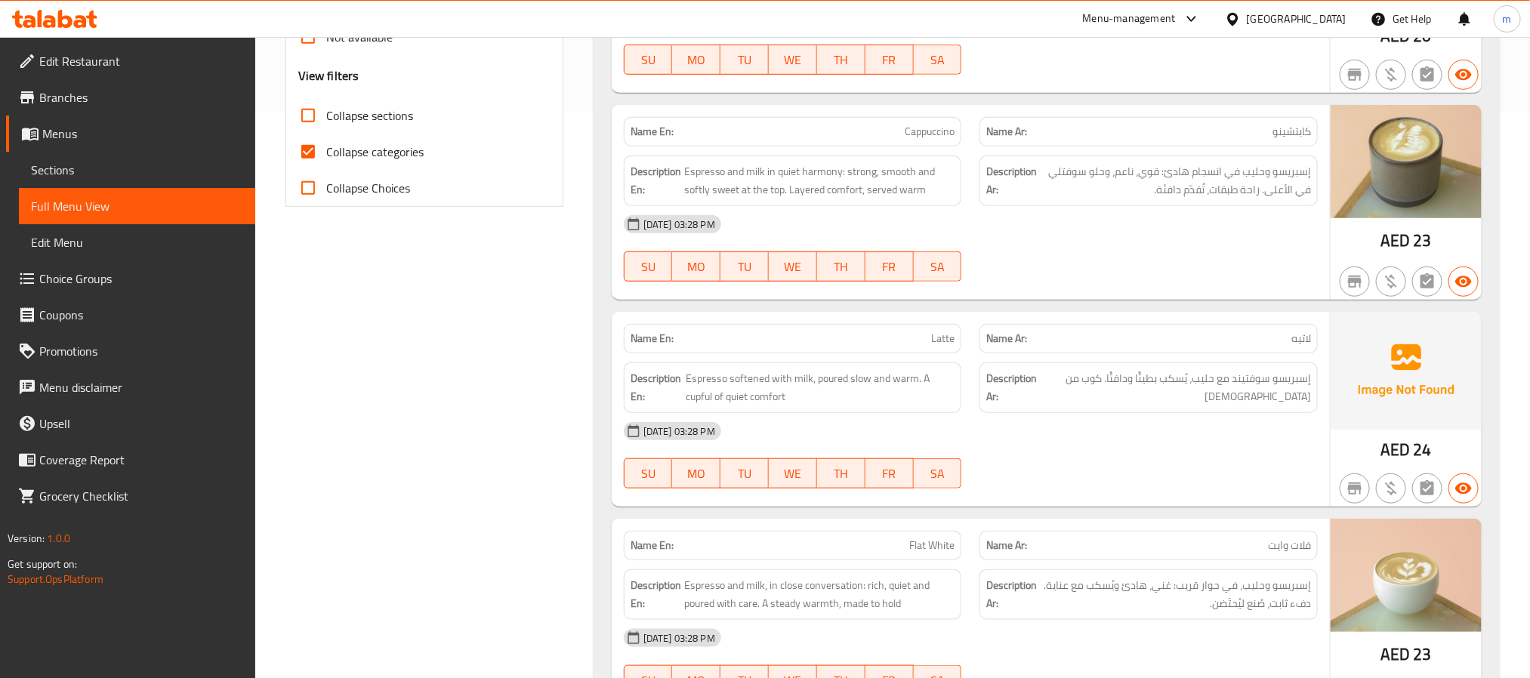
click at [934, 338] on span "Latte" at bounding box center [942, 339] width 23 height 16
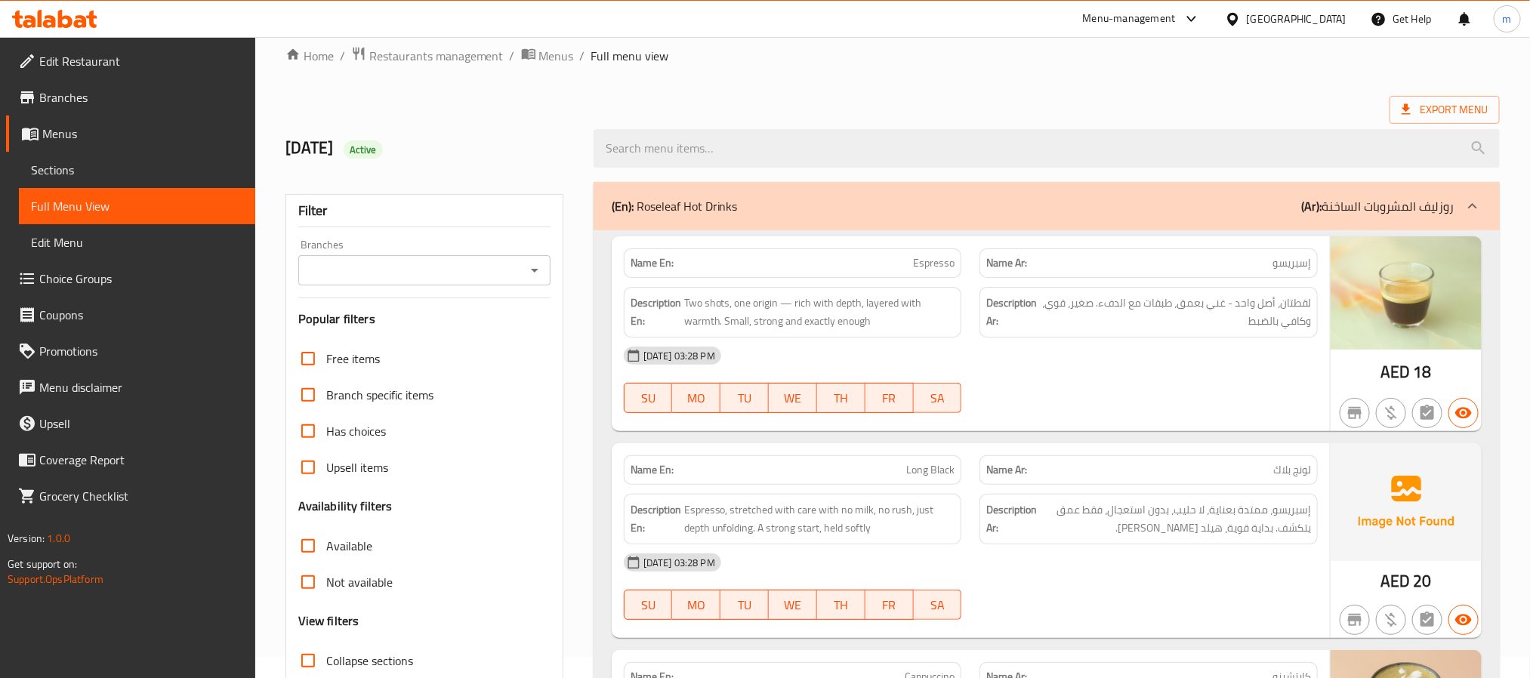
scroll to position [0, 0]
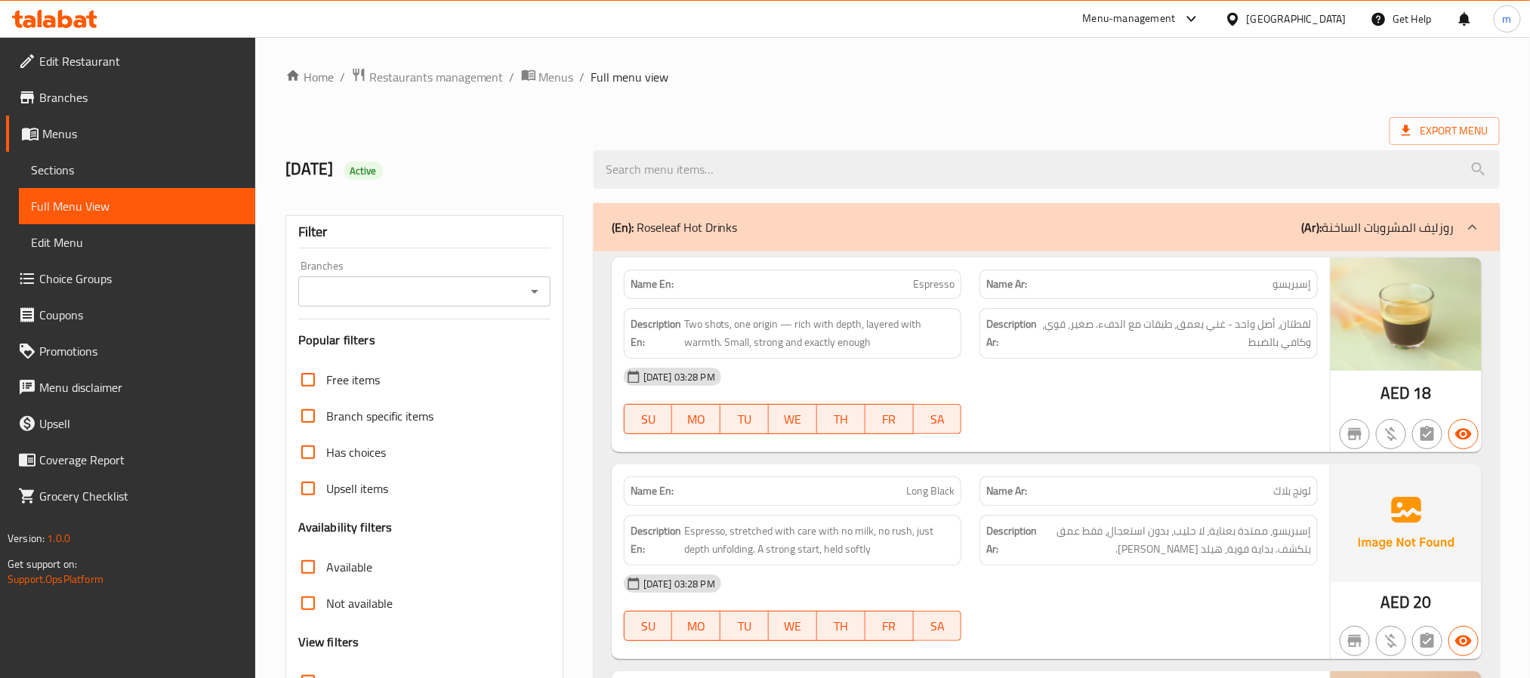
click at [764, 128] on div "Export Menu" at bounding box center [893, 131] width 1215 height 28
